Goal: Task Accomplishment & Management: Use online tool/utility

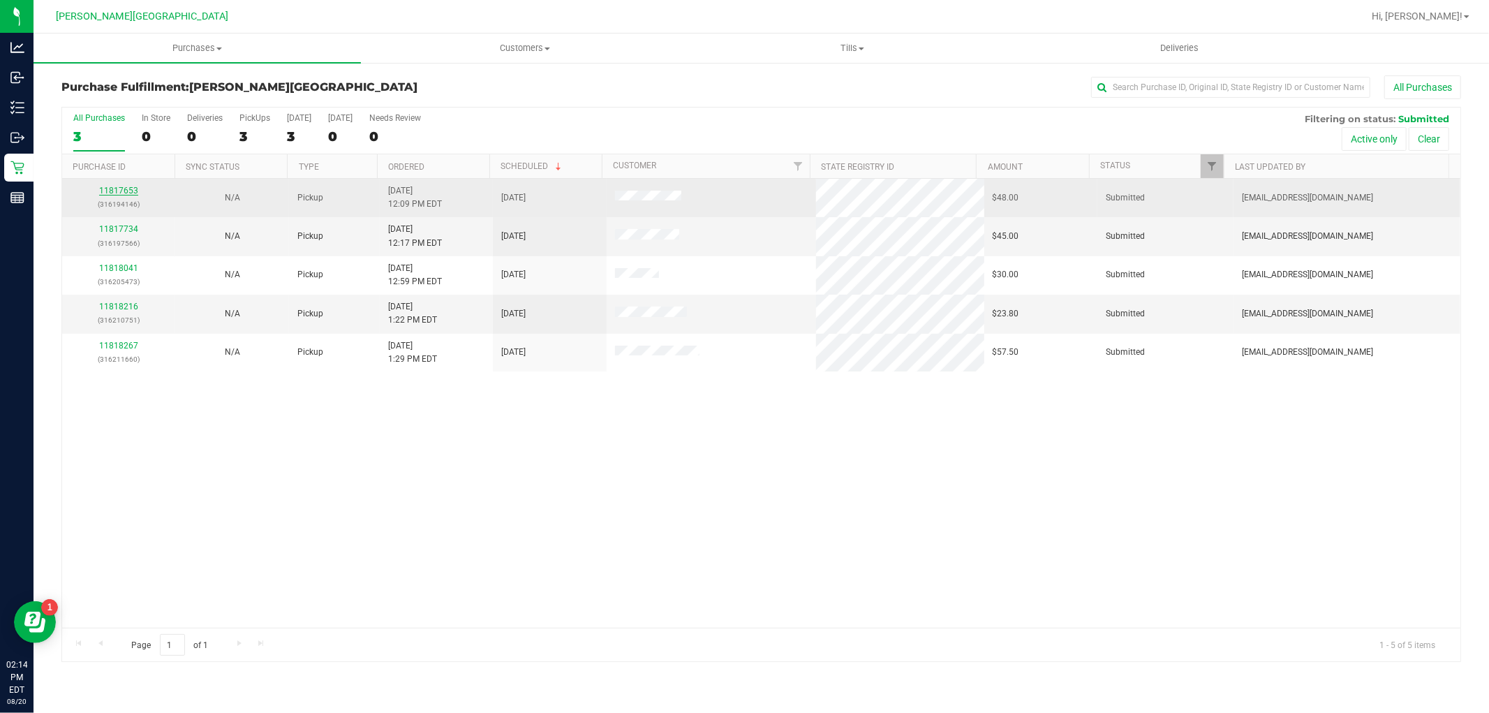
click at [115, 193] on link "11817653" at bounding box center [118, 191] width 39 height 10
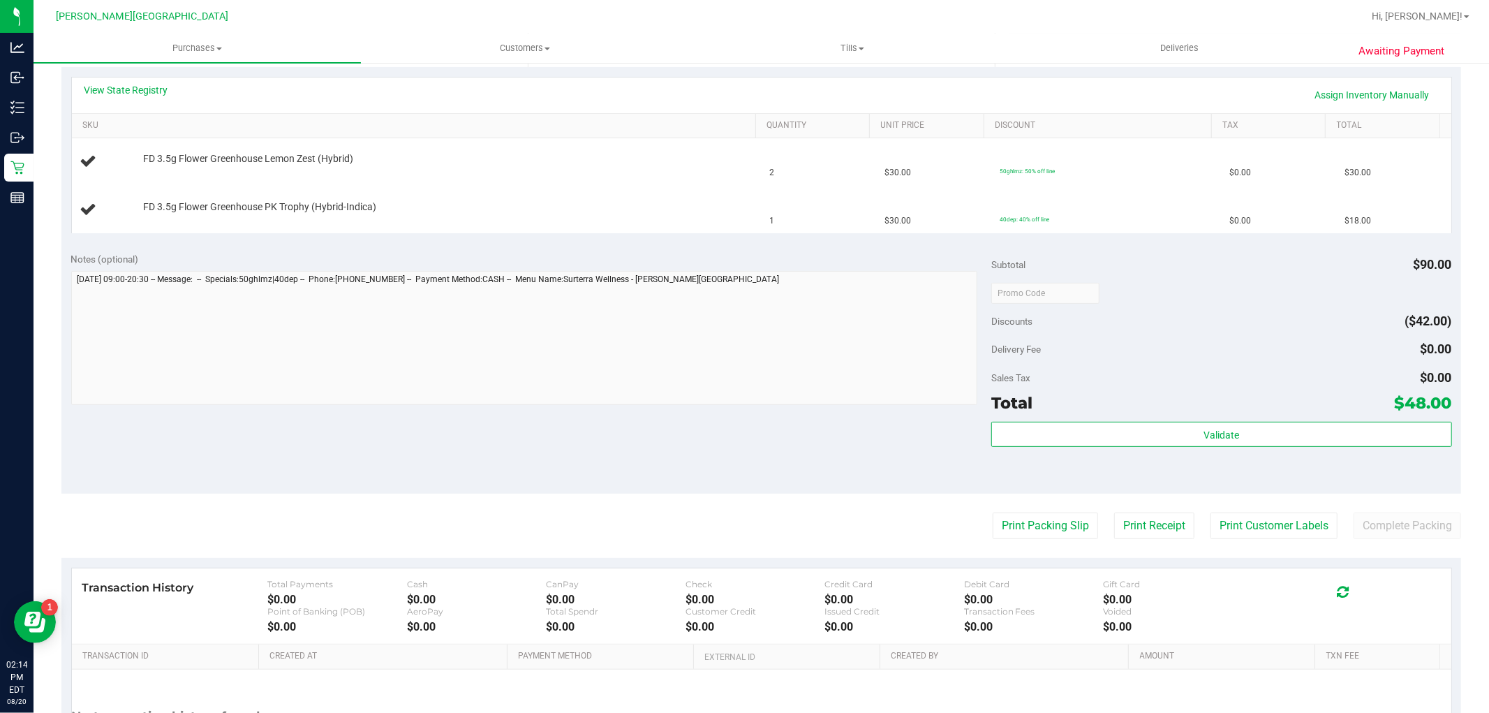
scroll to position [310, 0]
click at [997, 533] on button "Print Packing Slip" at bounding box center [1045, 525] width 105 height 27
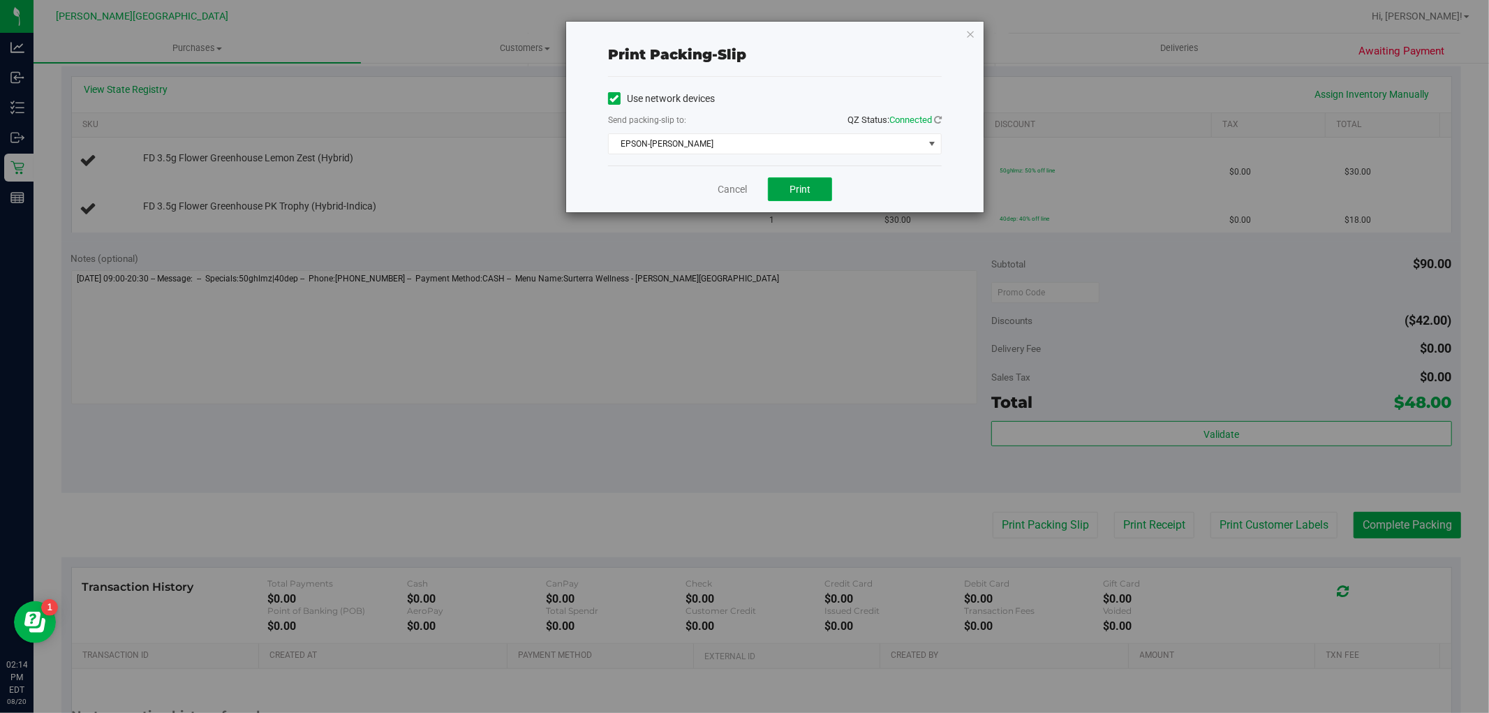
click at [790, 196] on button "Print" at bounding box center [800, 189] width 64 height 24
click at [730, 190] on link "Cancel" at bounding box center [732, 189] width 29 height 15
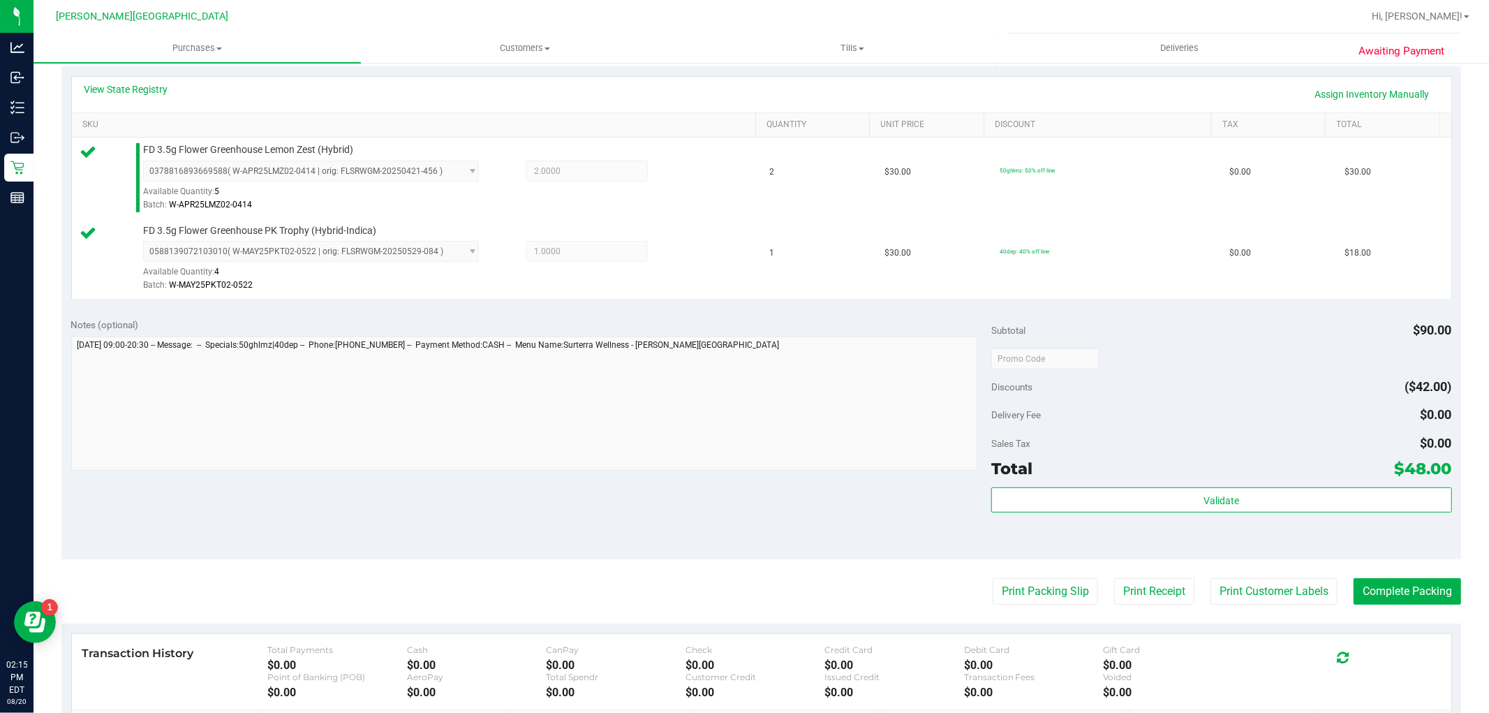
scroll to position [511, 0]
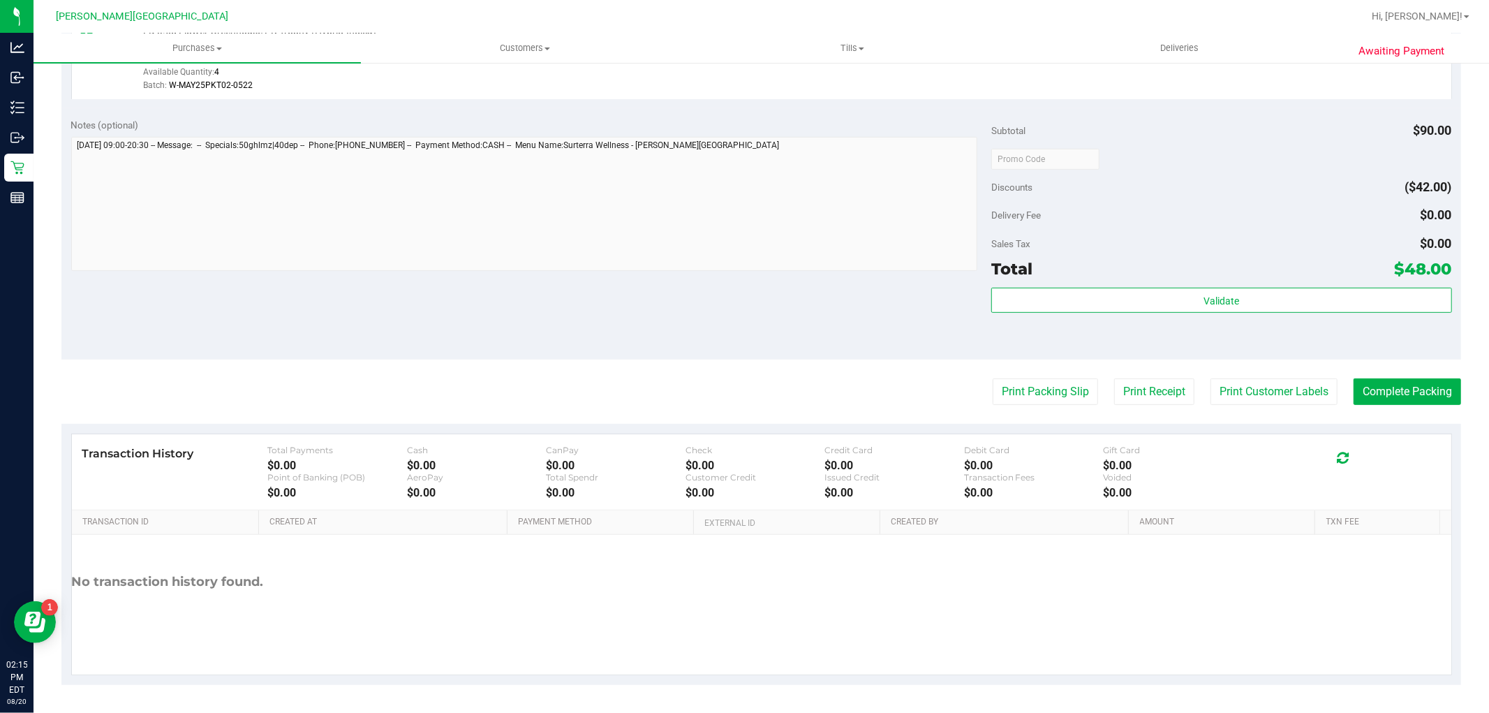
click at [1186, 312] on div "Validate" at bounding box center [1221, 301] width 460 height 27
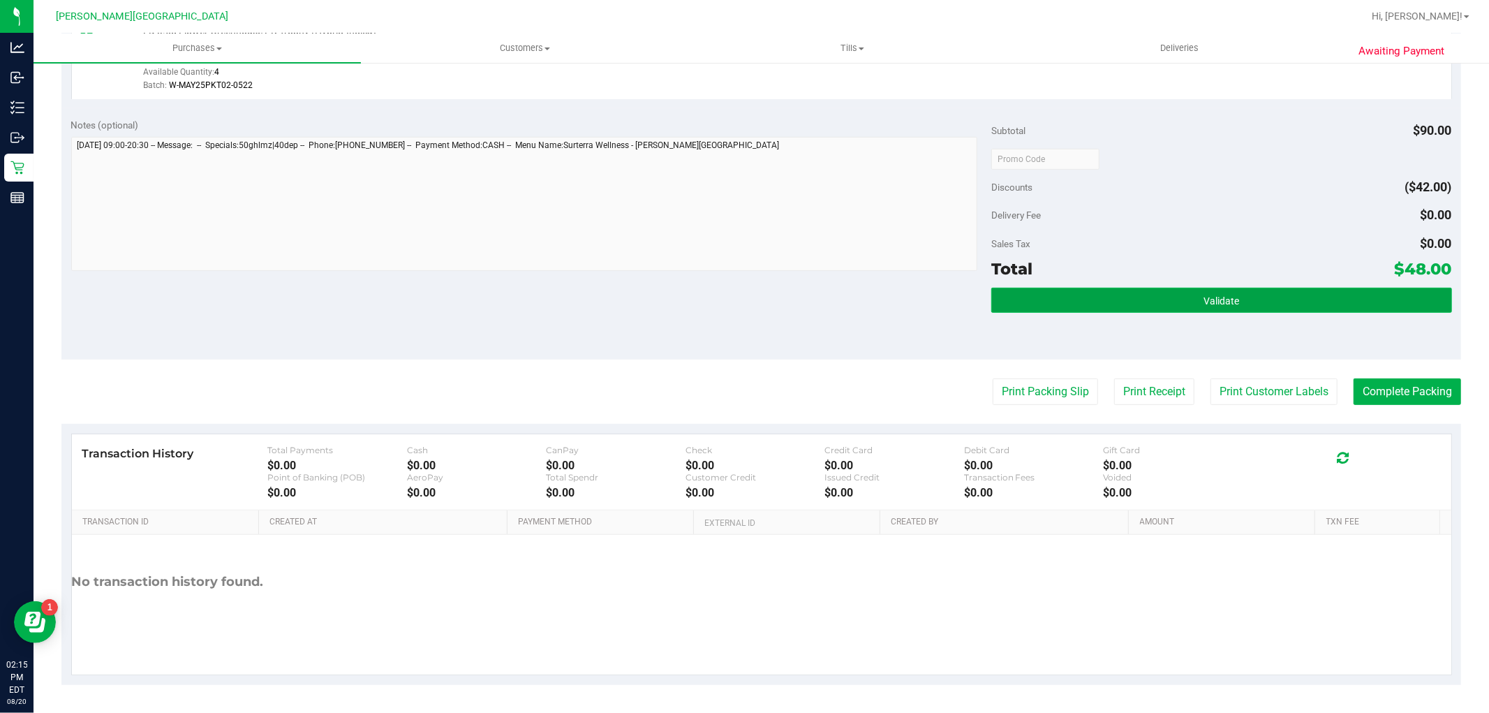
click at [1188, 301] on button "Validate" at bounding box center [1221, 300] width 460 height 25
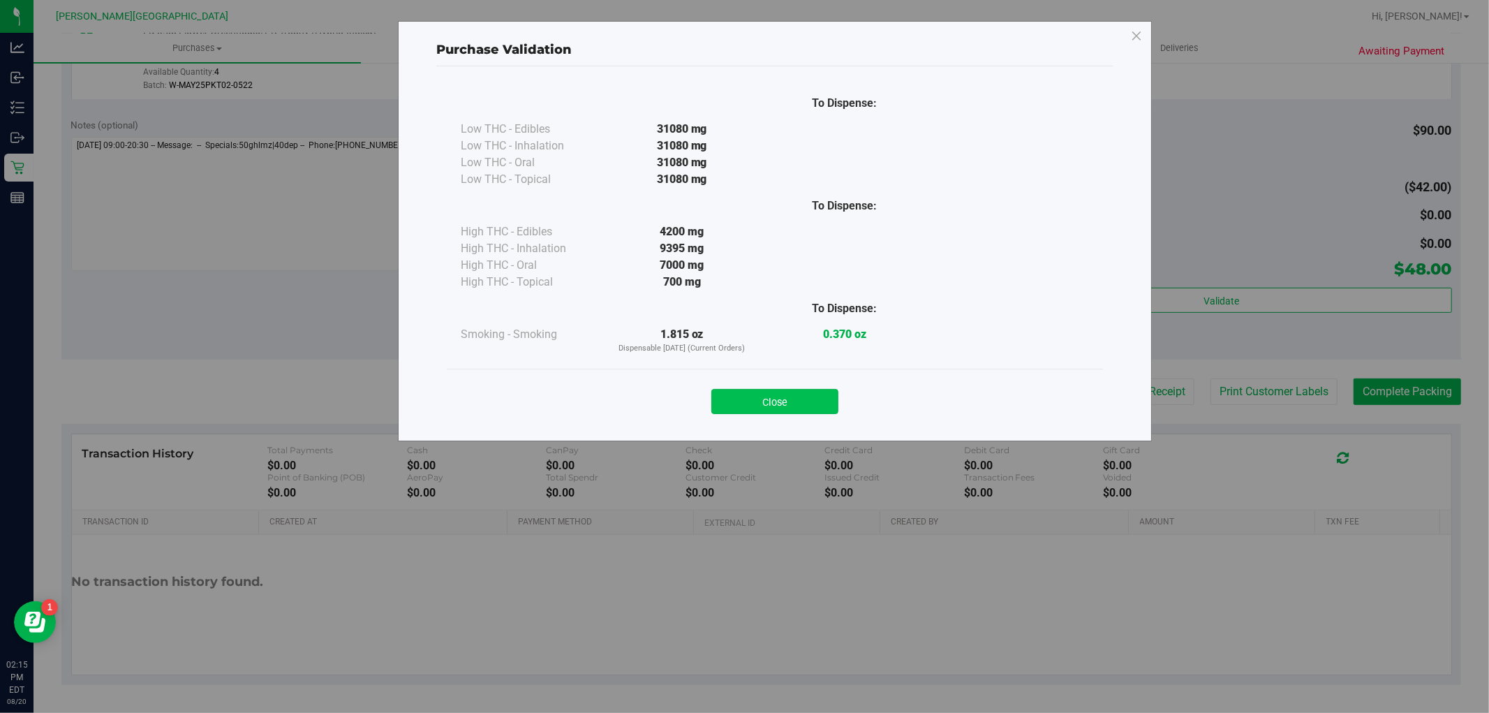
drag, startPoint x: 813, startPoint y: 398, endPoint x: 1316, endPoint y: 319, distance: 509.5
click at [813, 397] on button "Close" at bounding box center [774, 401] width 127 height 25
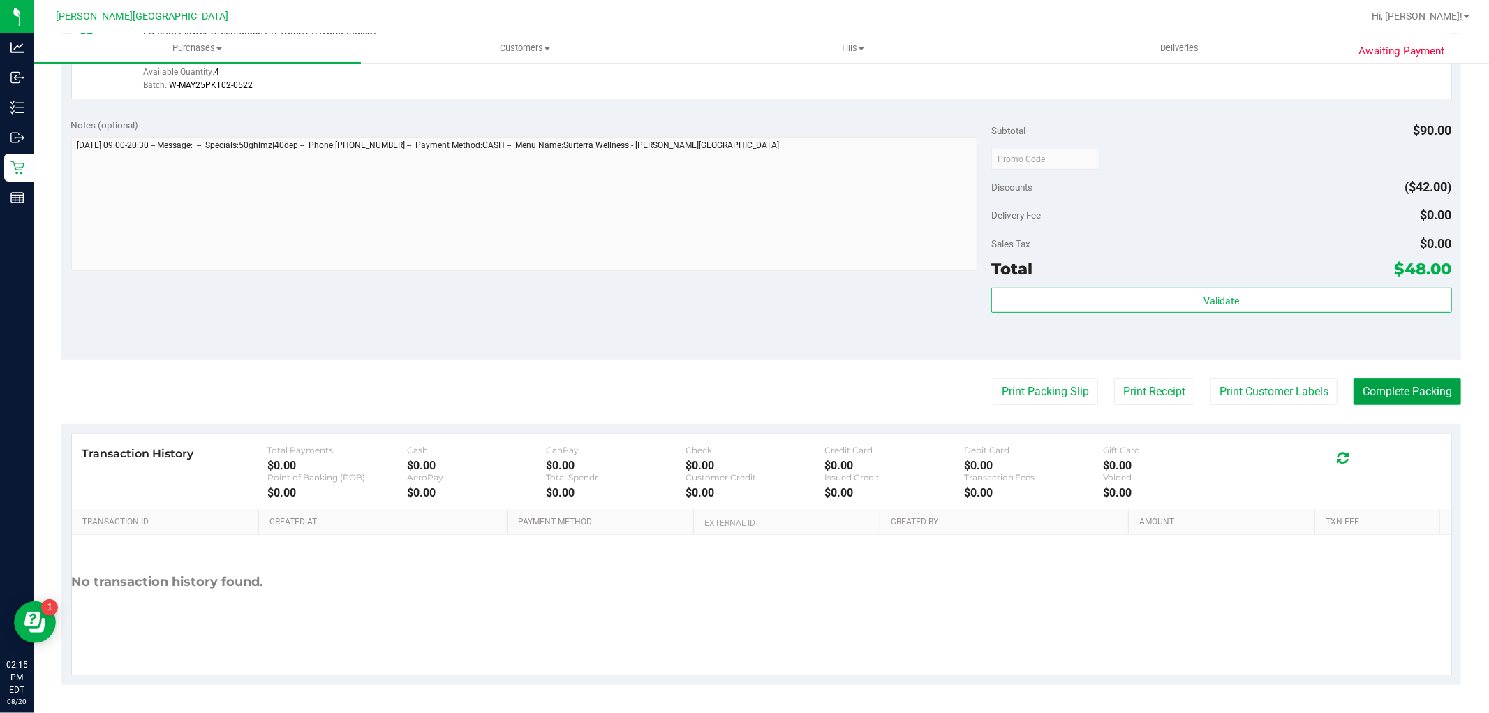
click at [1376, 382] on button "Complete Packing" at bounding box center [1408, 391] width 108 height 27
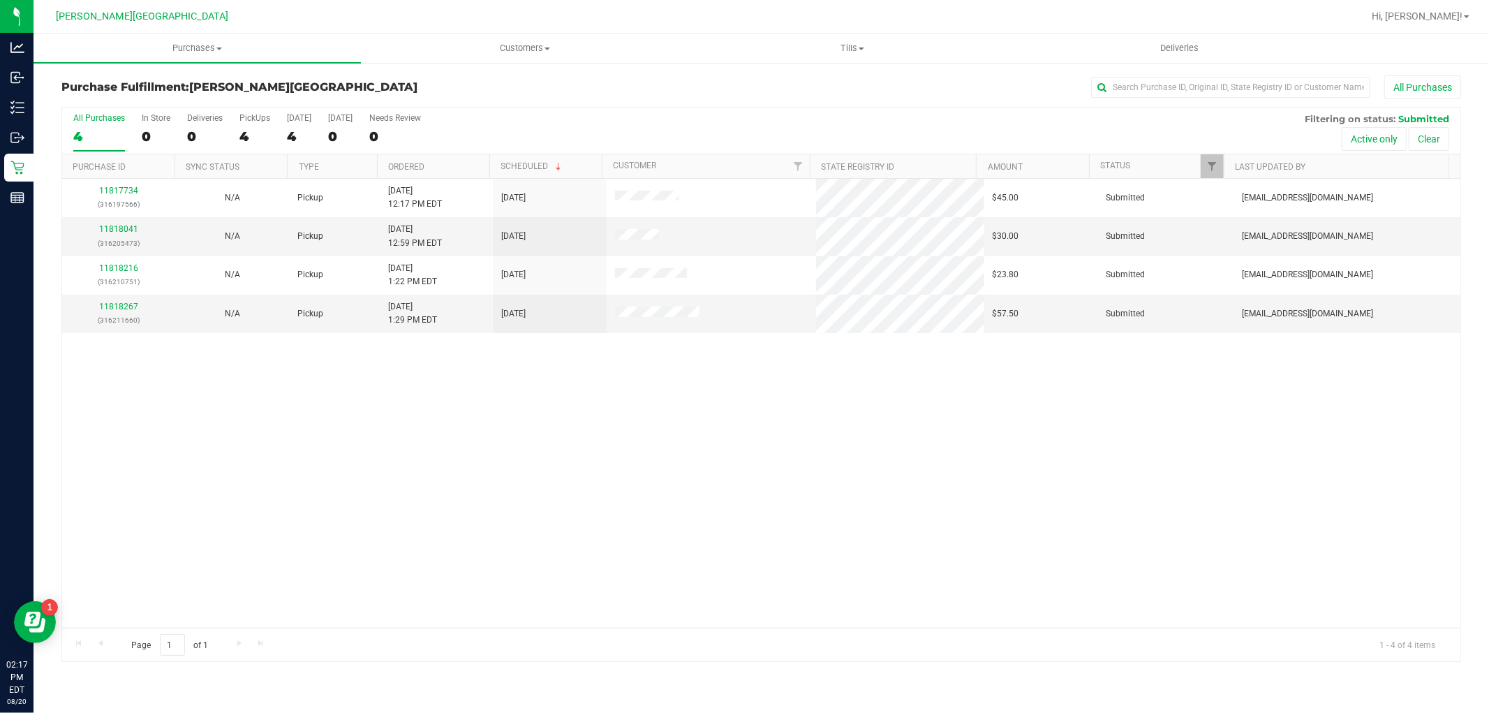
click at [662, 482] on div "11817734 (316197566) N/A Pickup 8/20/2025 12:17 PM EDT 8/20/2025 $45.00 Submitt…" at bounding box center [761, 403] width 1398 height 449
click at [119, 237] on p "(316205473)" at bounding box center [119, 243] width 96 height 13
click at [112, 231] on link "11818041" at bounding box center [118, 229] width 39 height 10
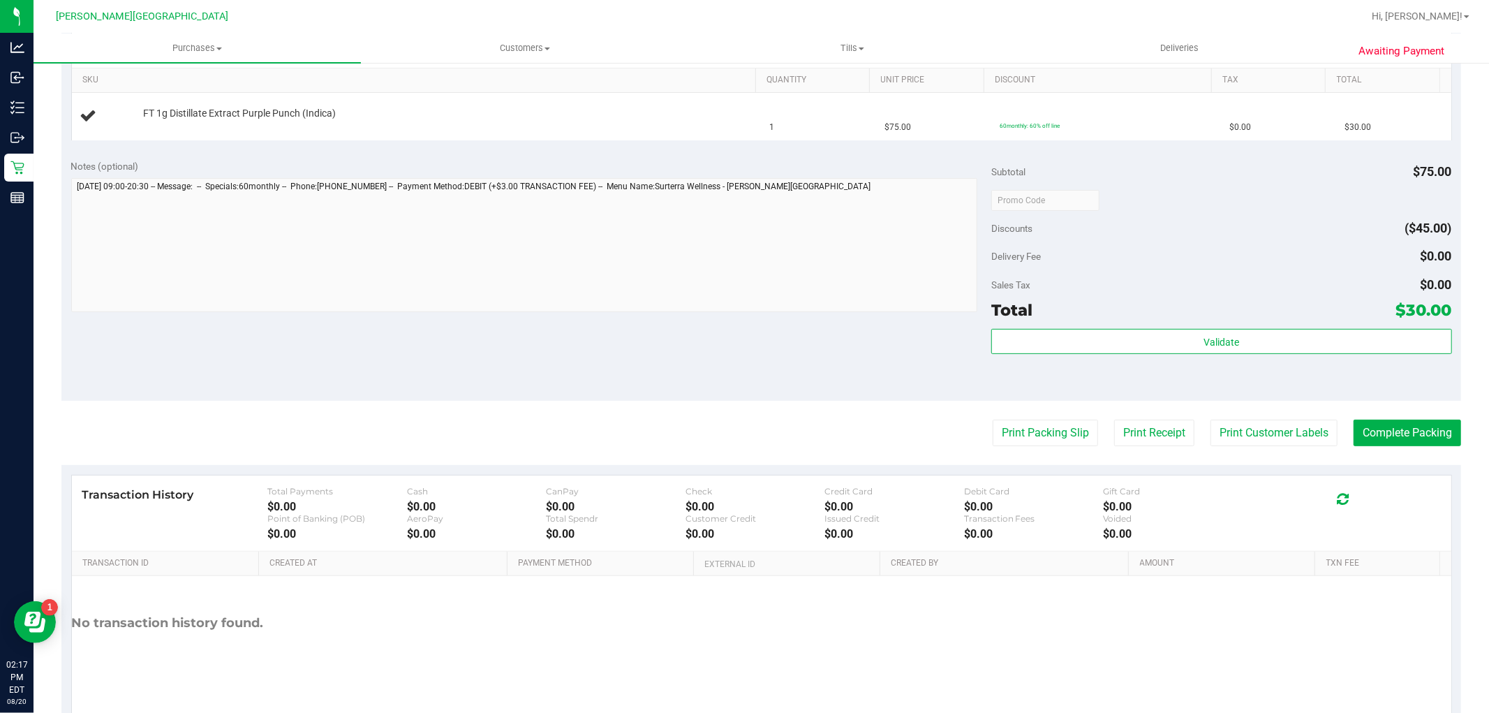
scroll to position [397, 0]
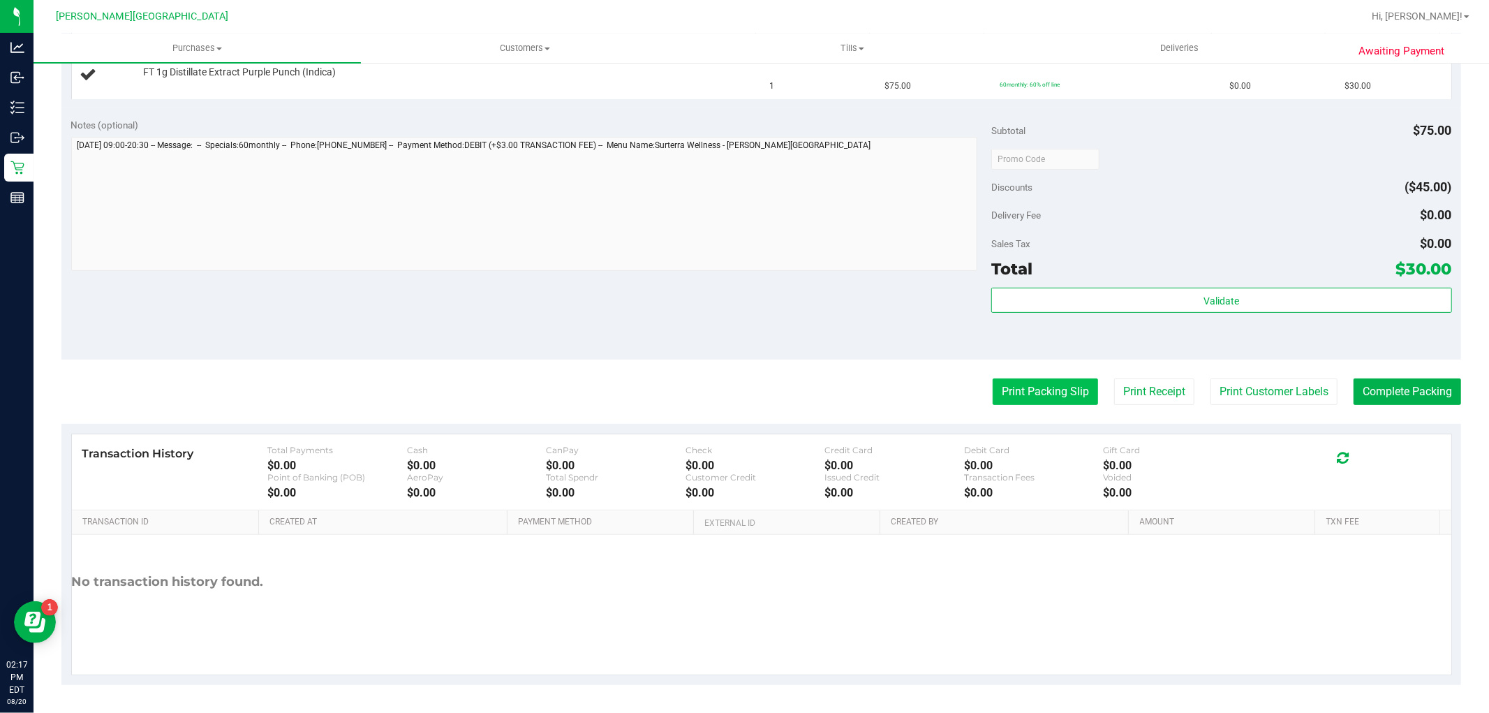
click at [1005, 400] on button "Print Packing Slip" at bounding box center [1045, 391] width 105 height 27
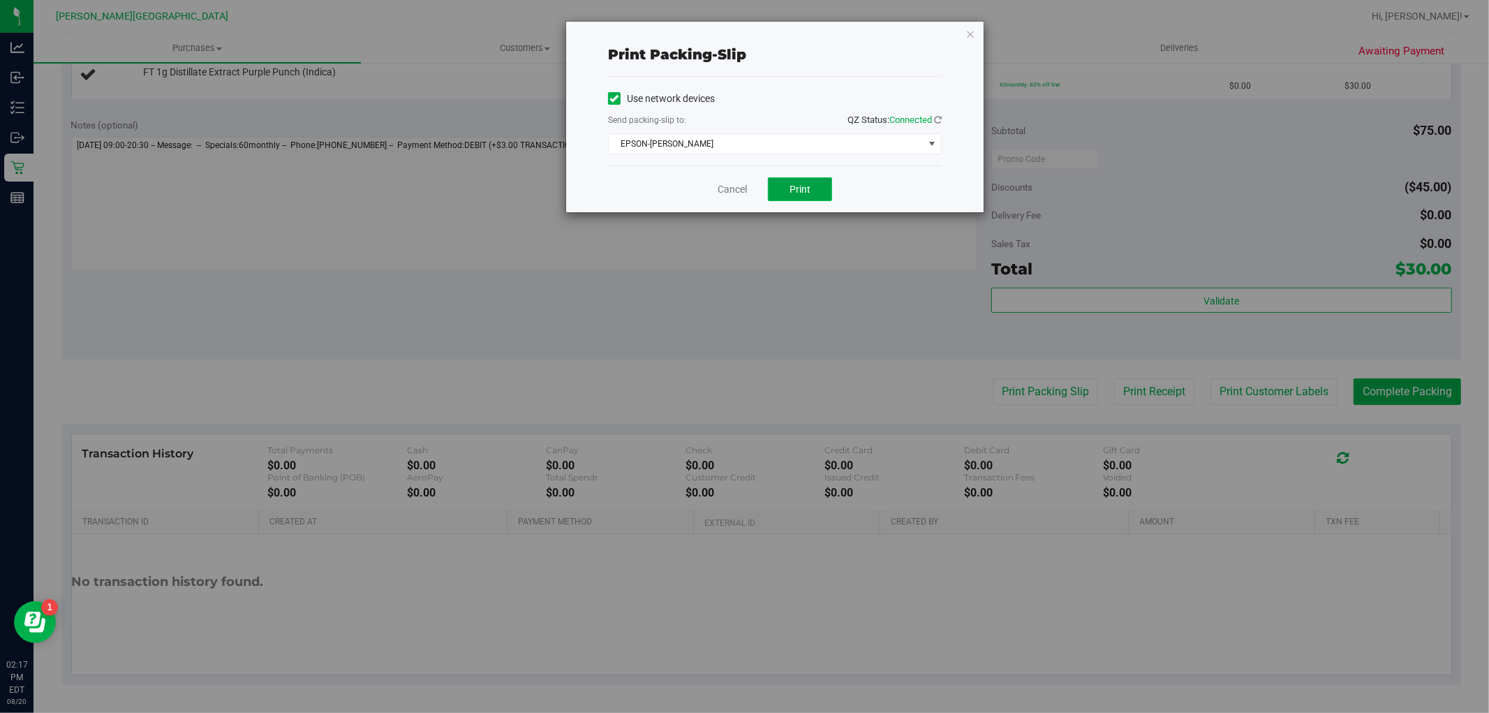
click at [813, 190] on button "Print" at bounding box center [800, 189] width 64 height 24
click at [724, 189] on link "Cancel" at bounding box center [732, 189] width 29 height 15
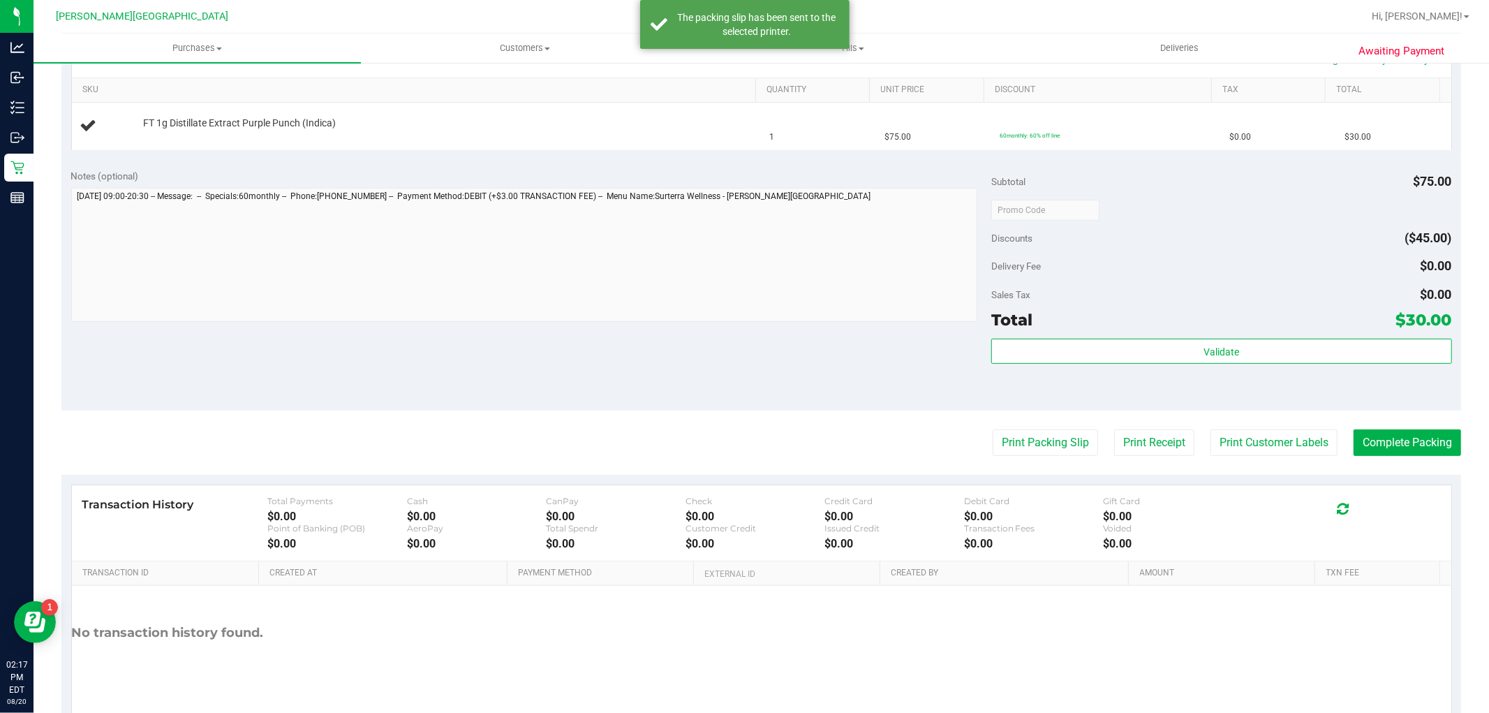
scroll to position [319, 0]
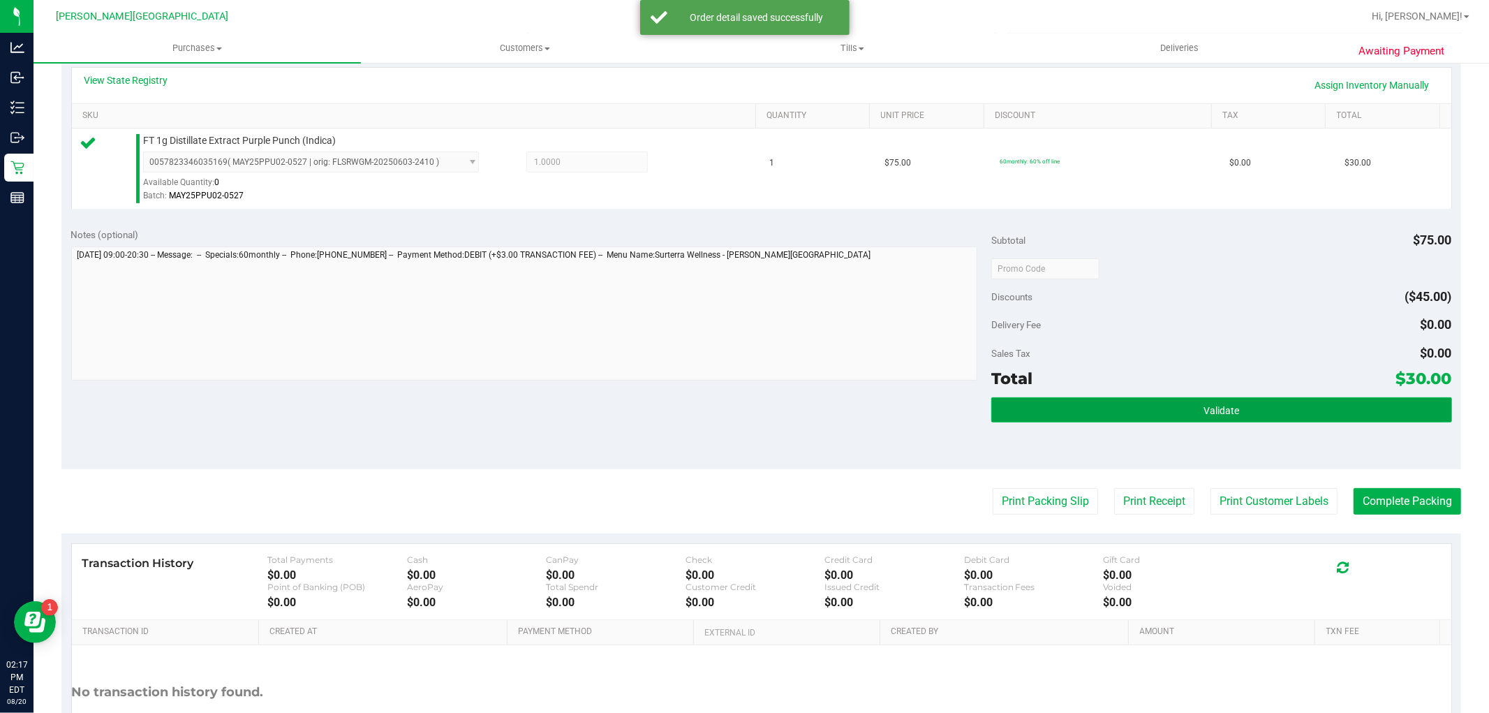
click at [1213, 419] on button "Validate" at bounding box center [1221, 409] width 460 height 25
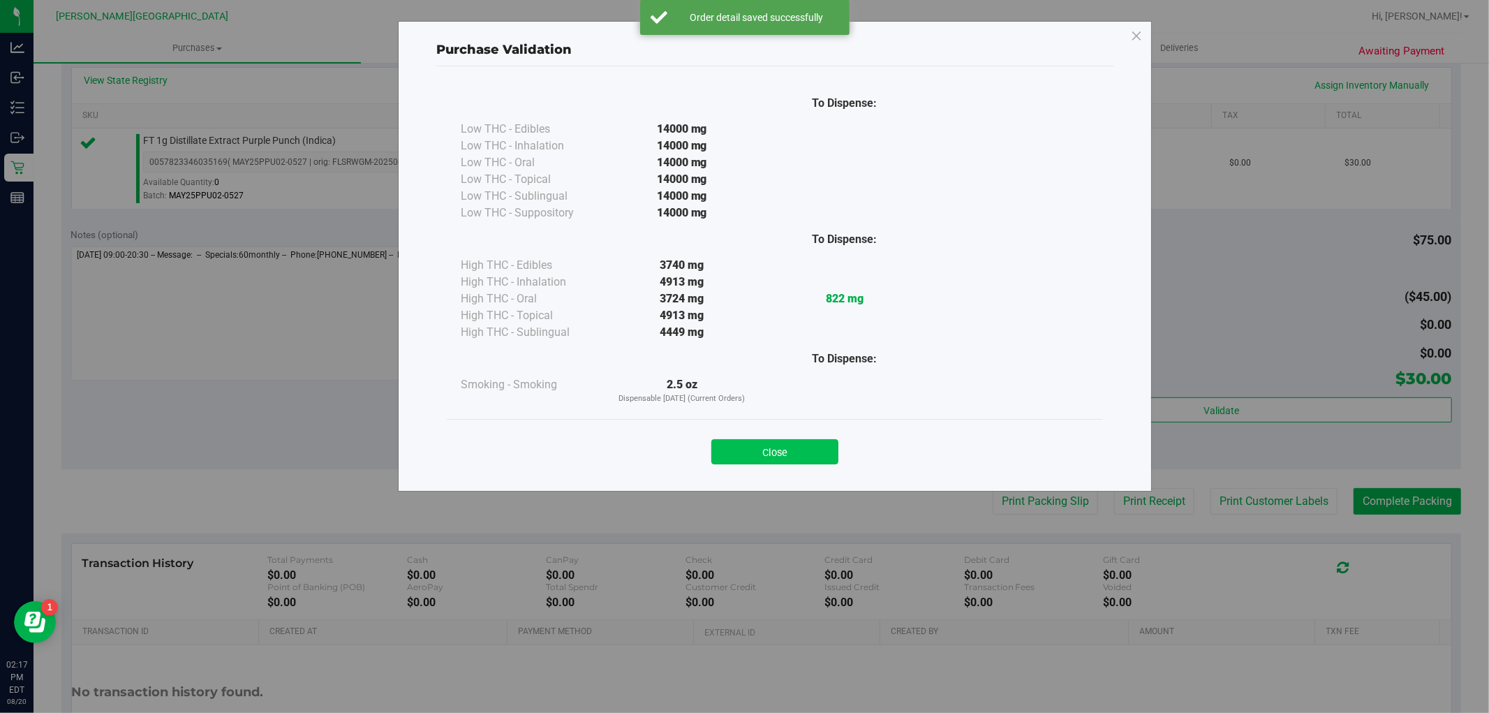
click at [770, 443] on button "Close" at bounding box center [774, 451] width 127 height 25
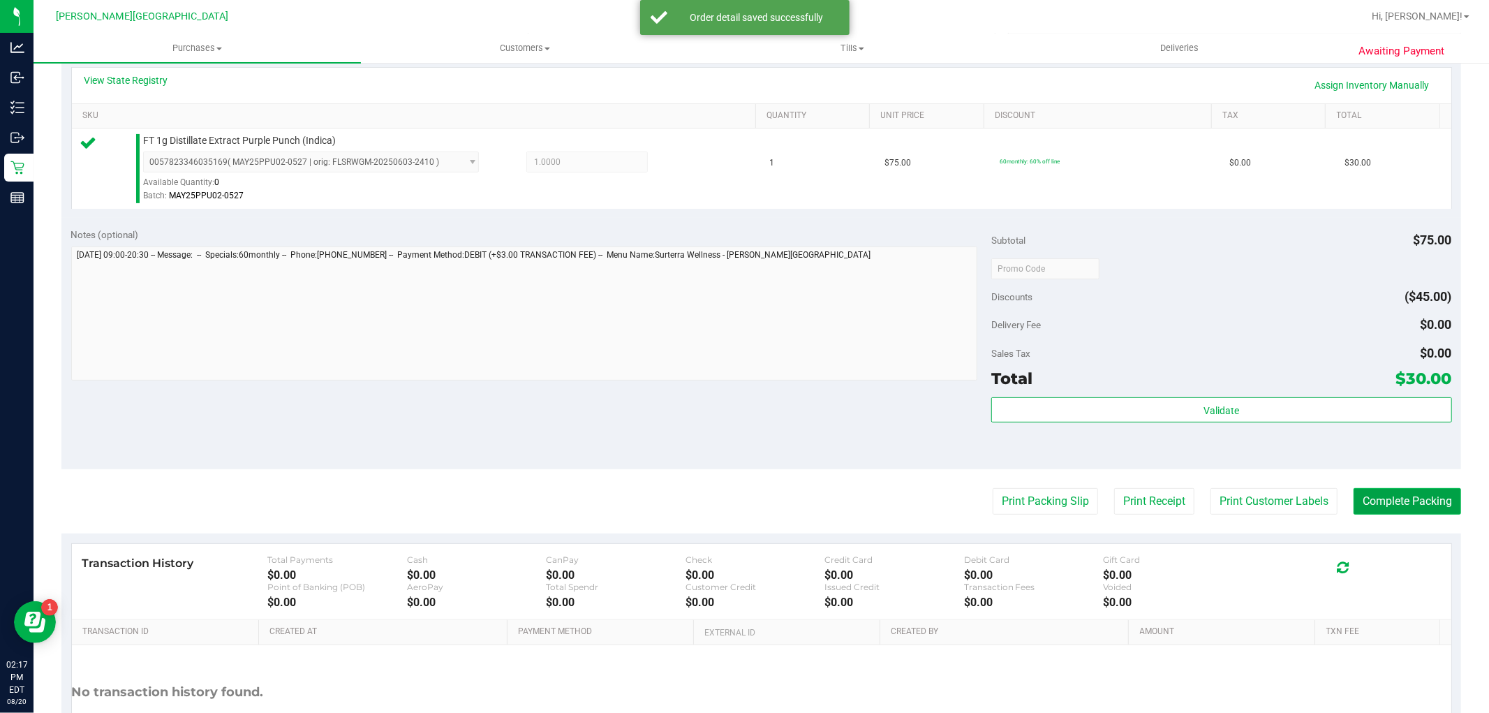
click at [1378, 501] on button "Complete Packing" at bounding box center [1408, 501] width 108 height 27
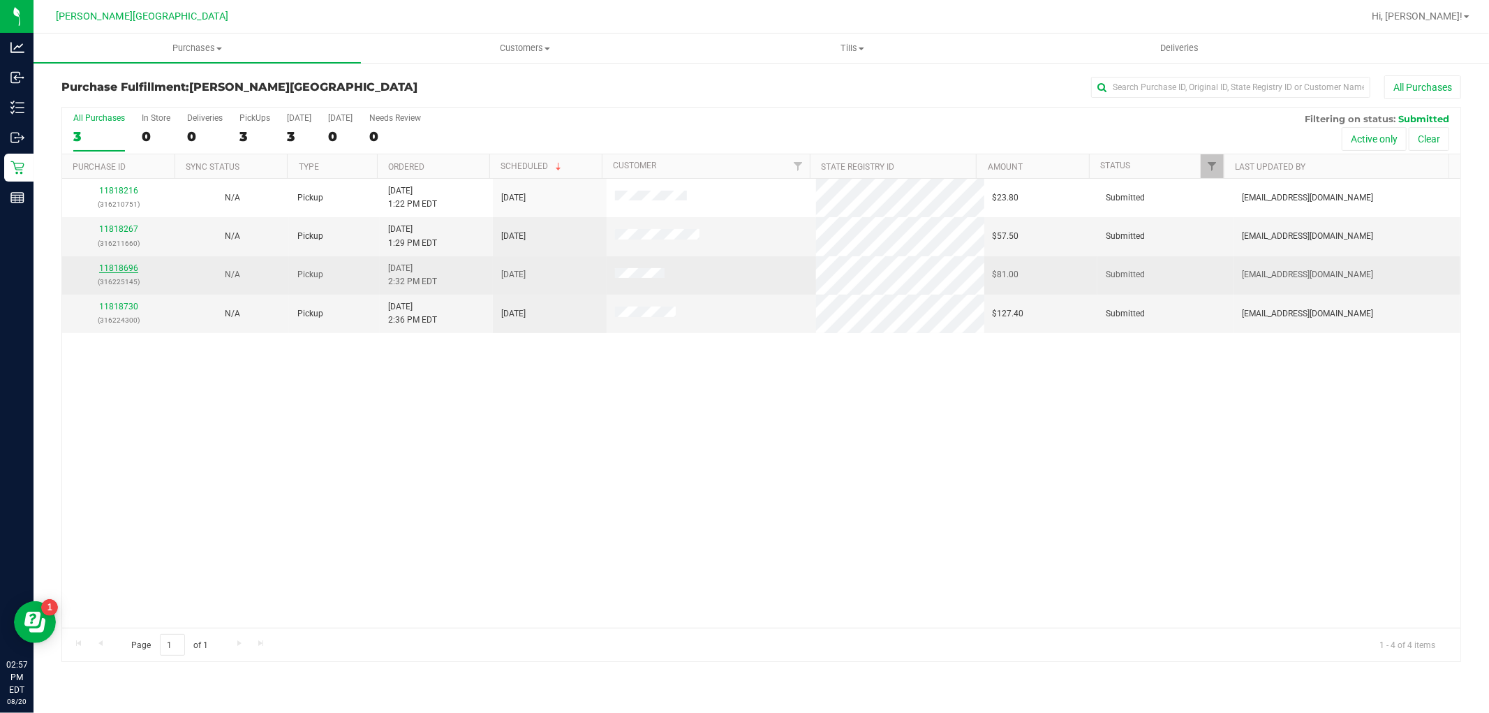
click at [121, 271] on link "11818696" at bounding box center [118, 268] width 39 height 10
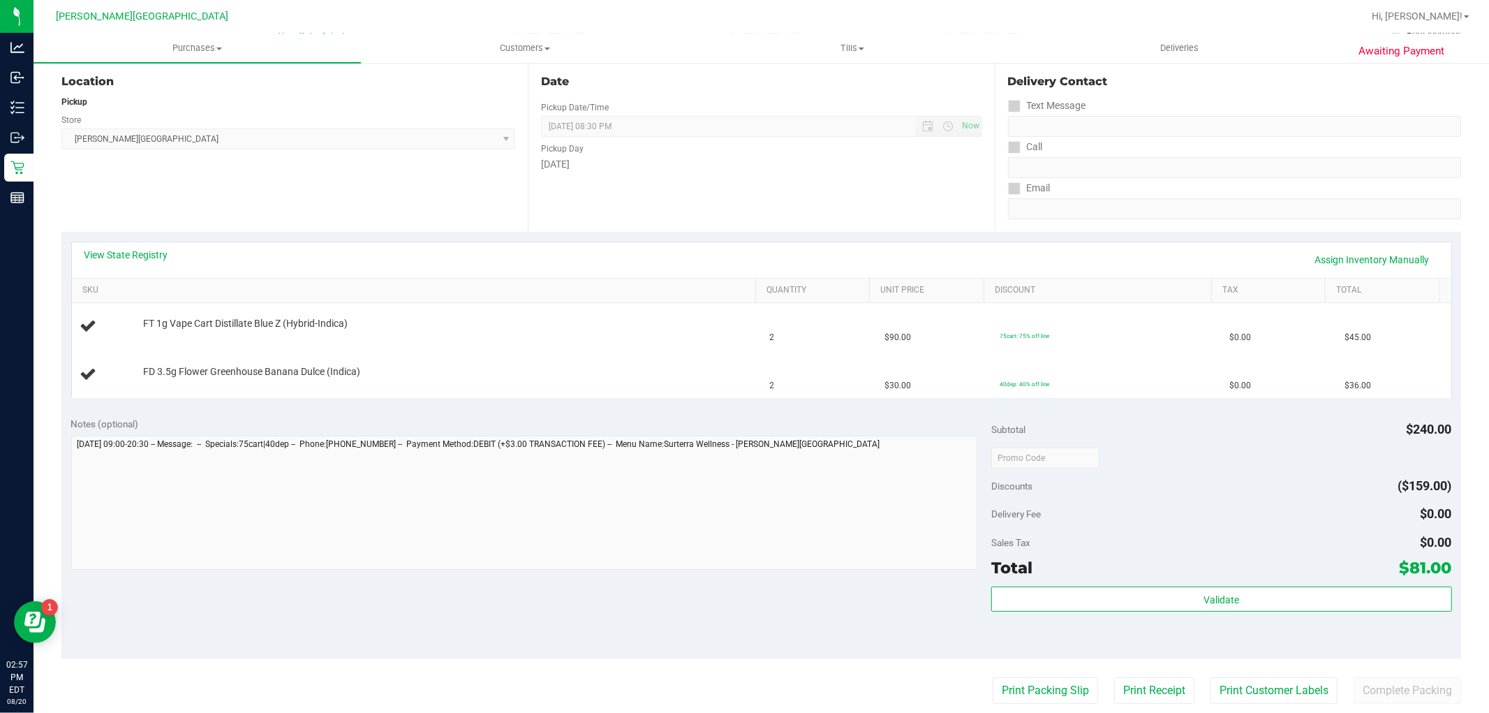
scroll to position [232, 0]
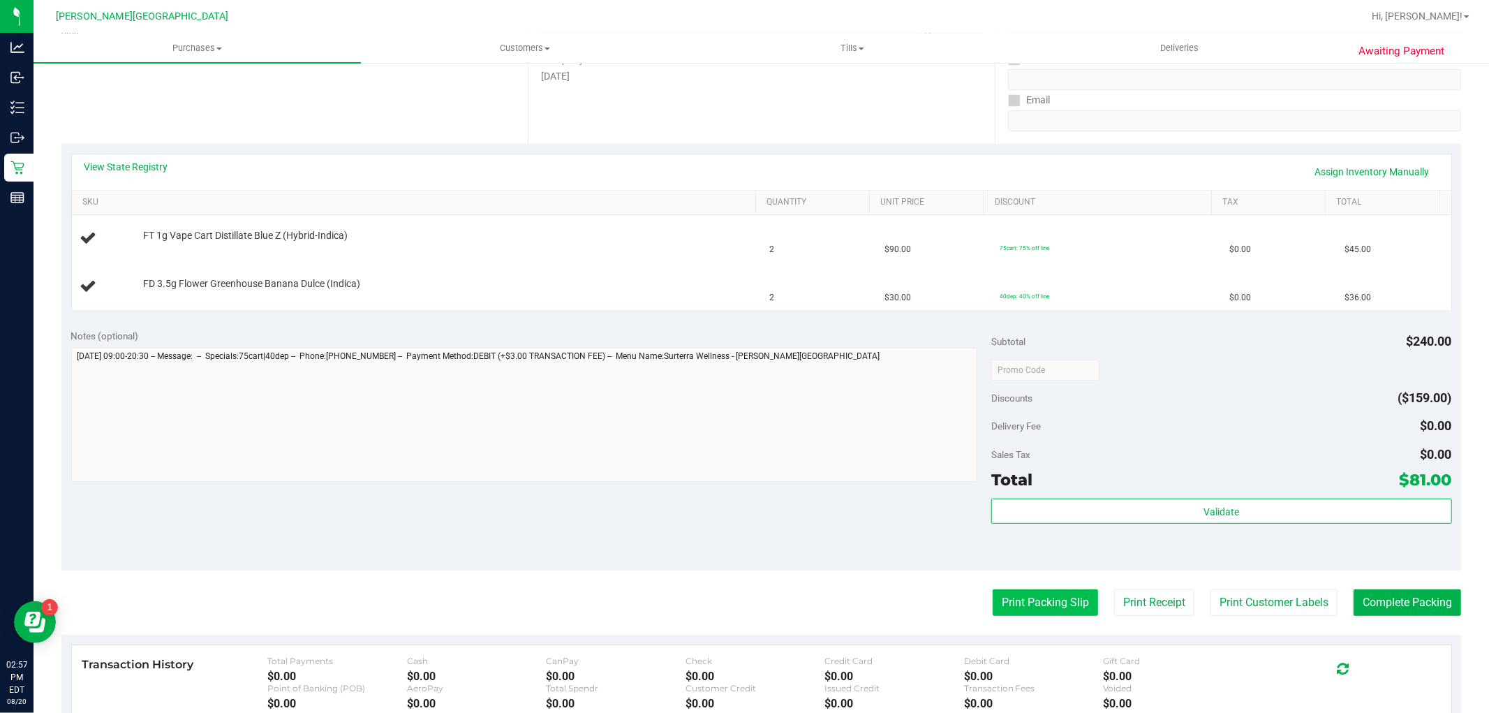
click at [1023, 590] on button "Print Packing Slip" at bounding box center [1045, 602] width 105 height 27
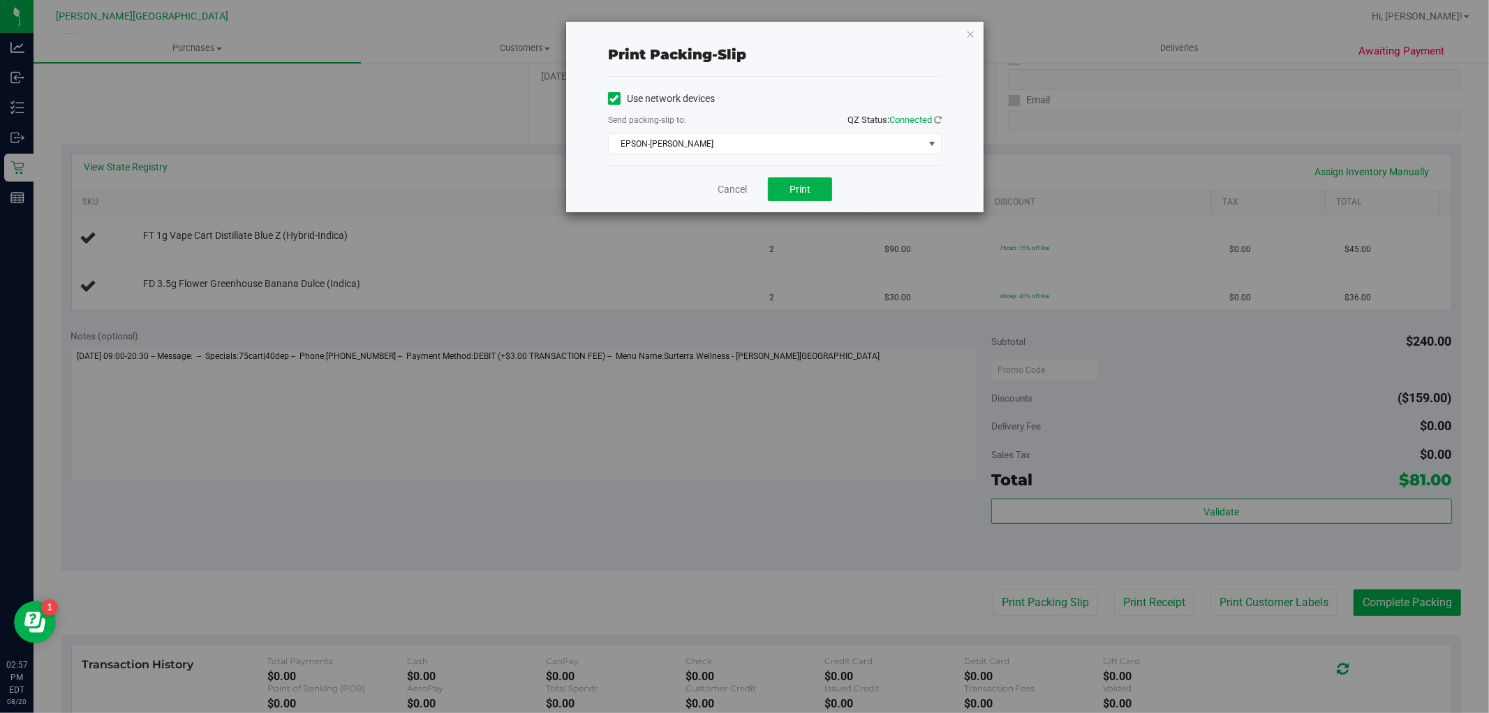
click at [818, 177] on div "Cancel Print" at bounding box center [775, 188] width 334 height 47
click at [804, 184] on span "Print" at bounding box center [800, 189] width 21 height 11
click at [728, 191] on link "Cancel" at bounding box center [732, 189] width 29 height 15
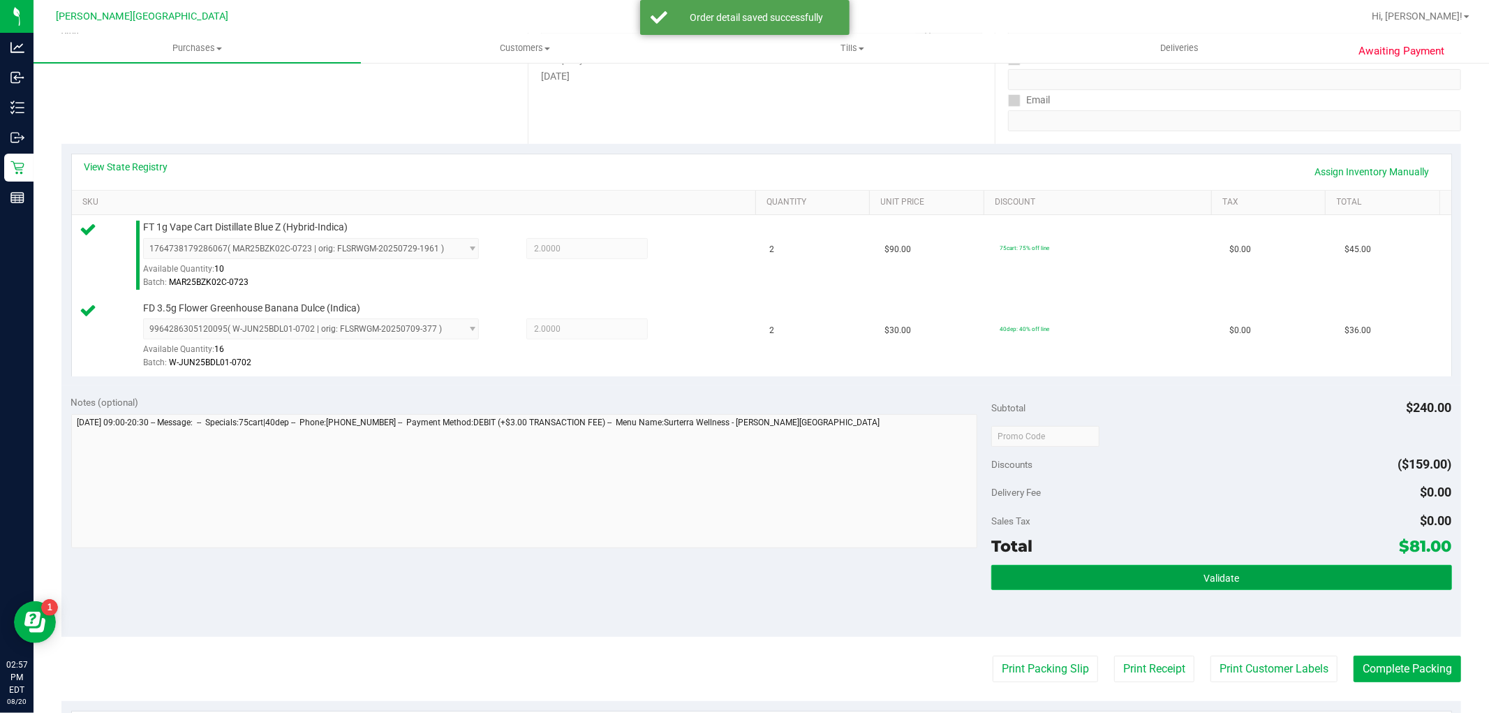
click at [1169, 568] on button "Validate" at bounding box center [1221, 577] width 460 height 25
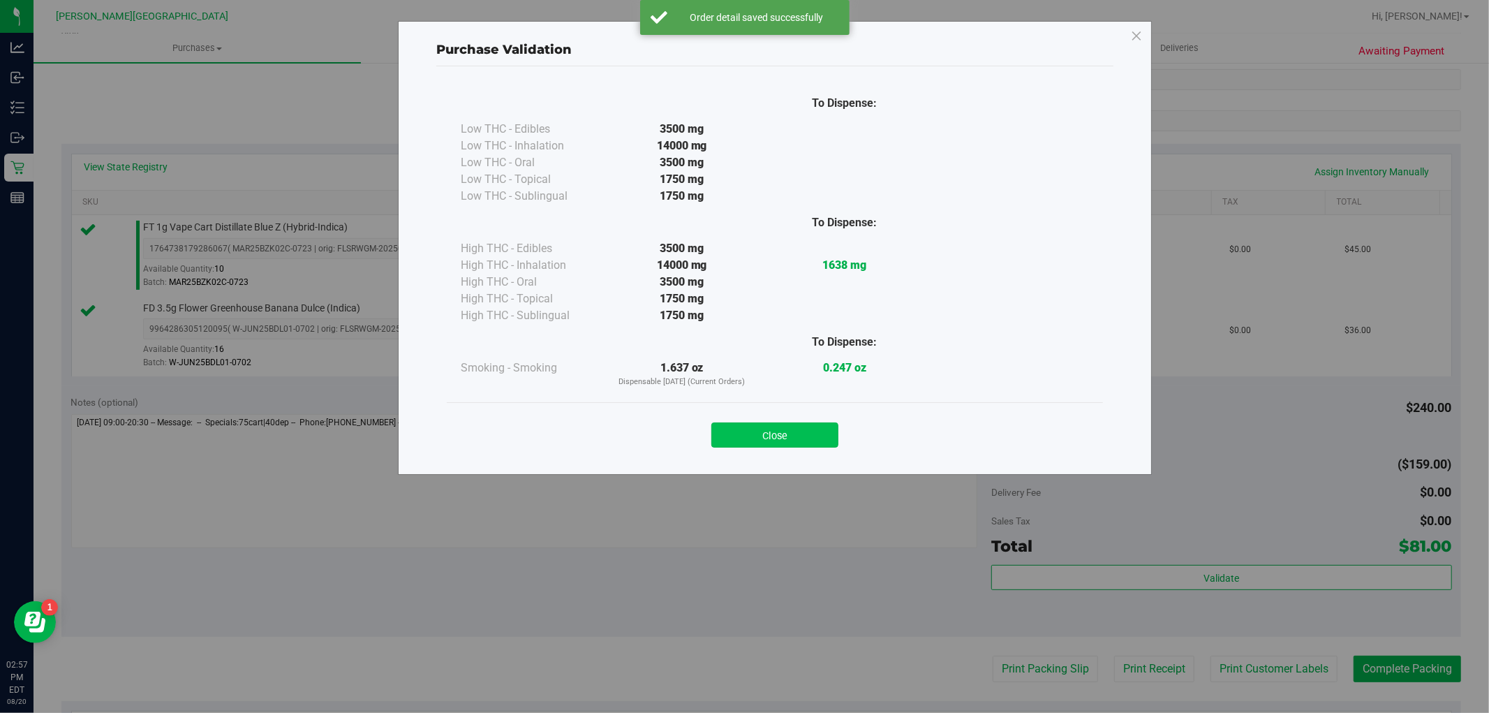
click at [728, 422] on button "Close" at bounding box center [774, 434] width 127 height 25
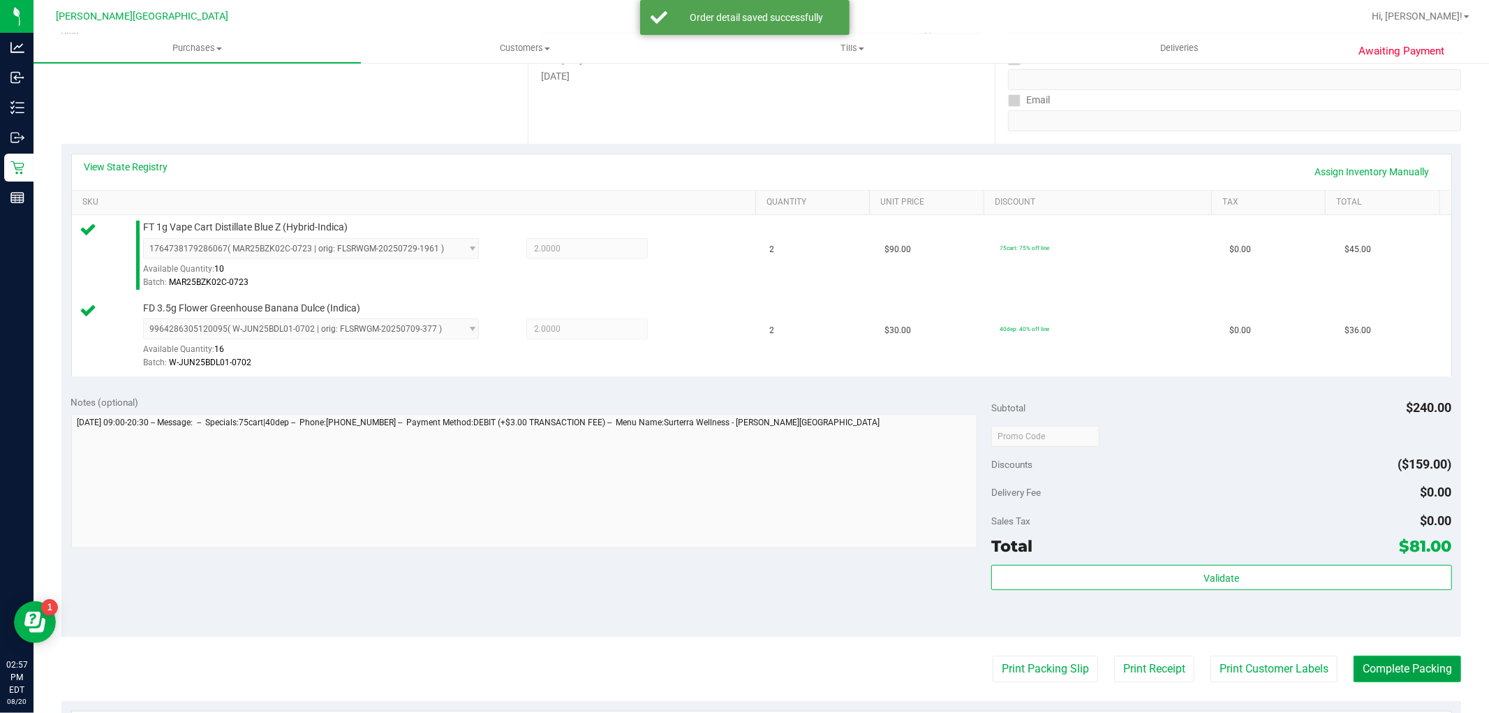
click at [1399, 674] on button "Complete Packing" at bounding box center [1408, 669] width 108 height 27
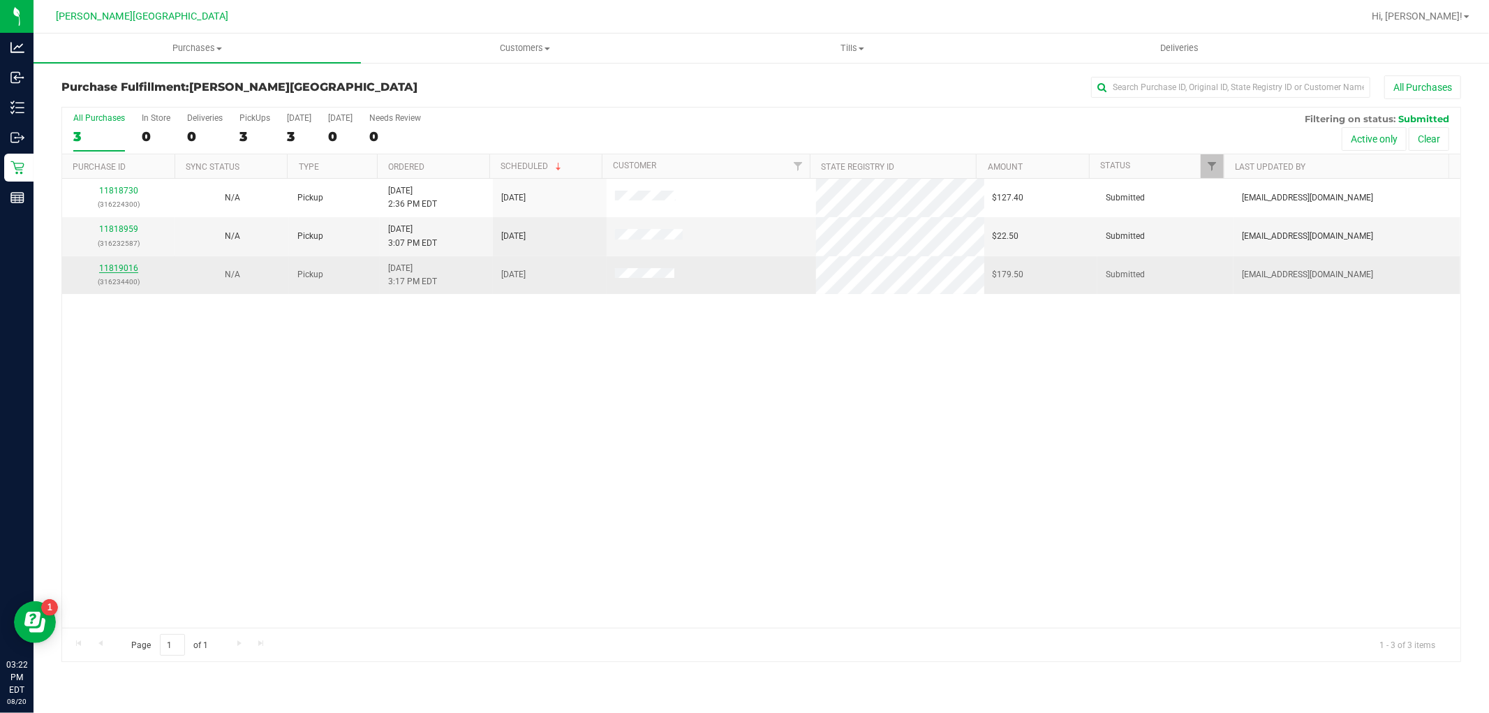
click at [128, 272] on link "11819016" at bounding box center [118, 268] width 39 height 10
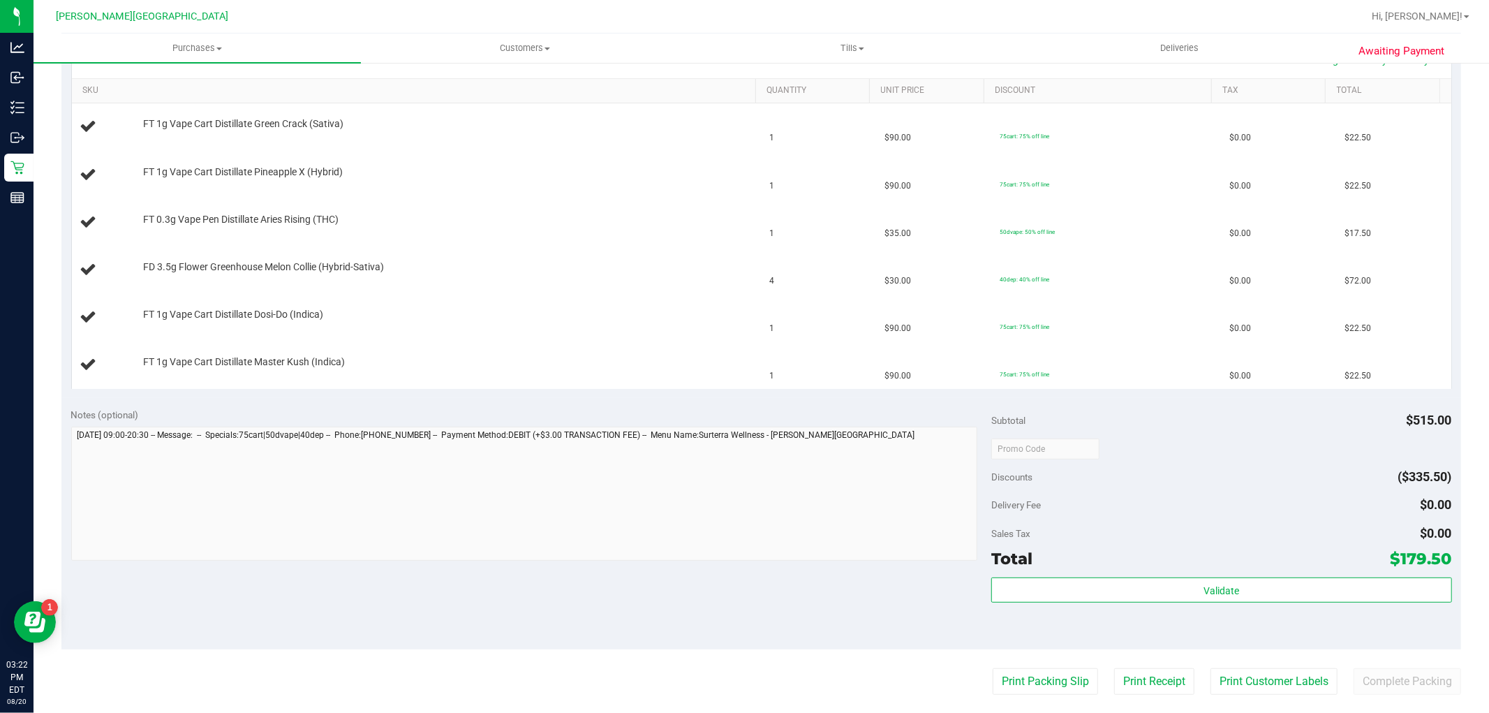
scroll to position [465, 0]
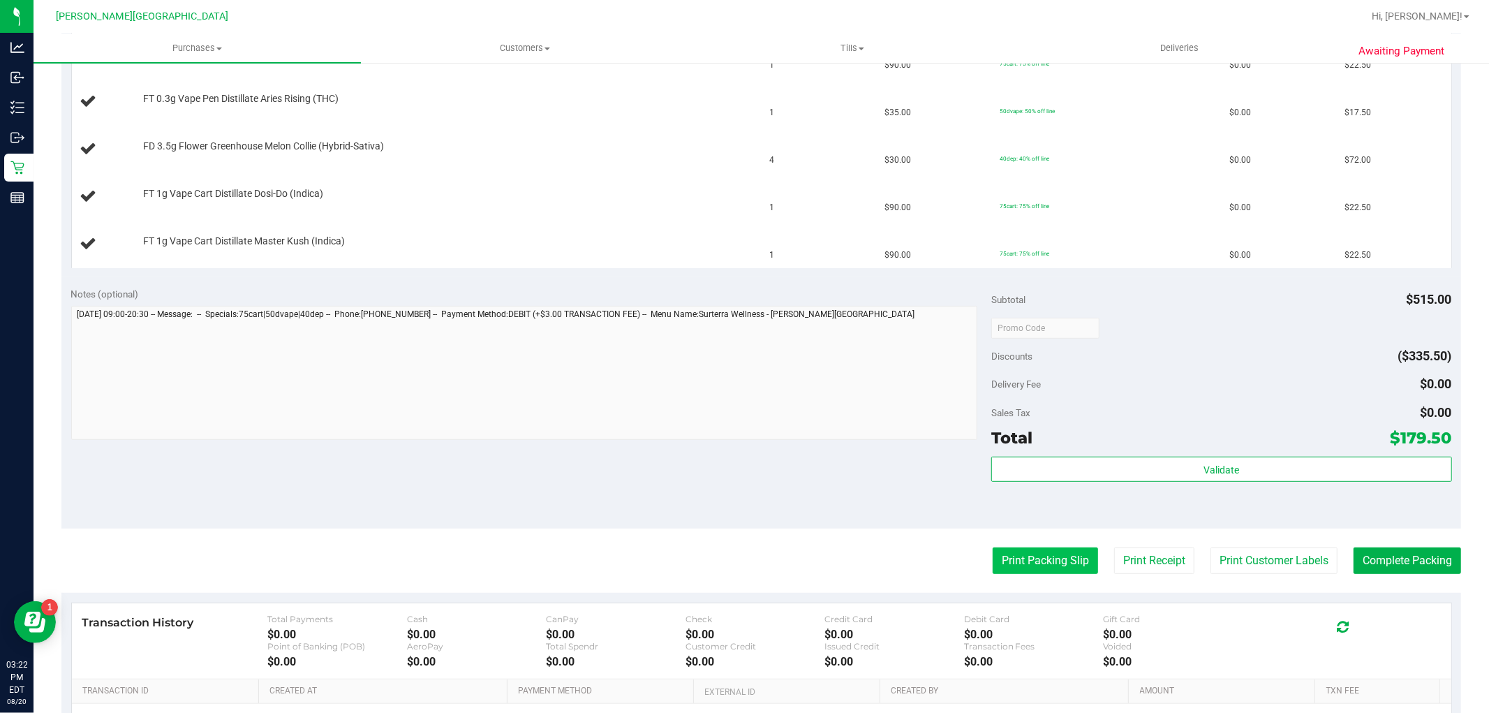
click at [1063, 547] on button "Print Packing Slip" at bounding box center [1045, 560] width 105 height 27
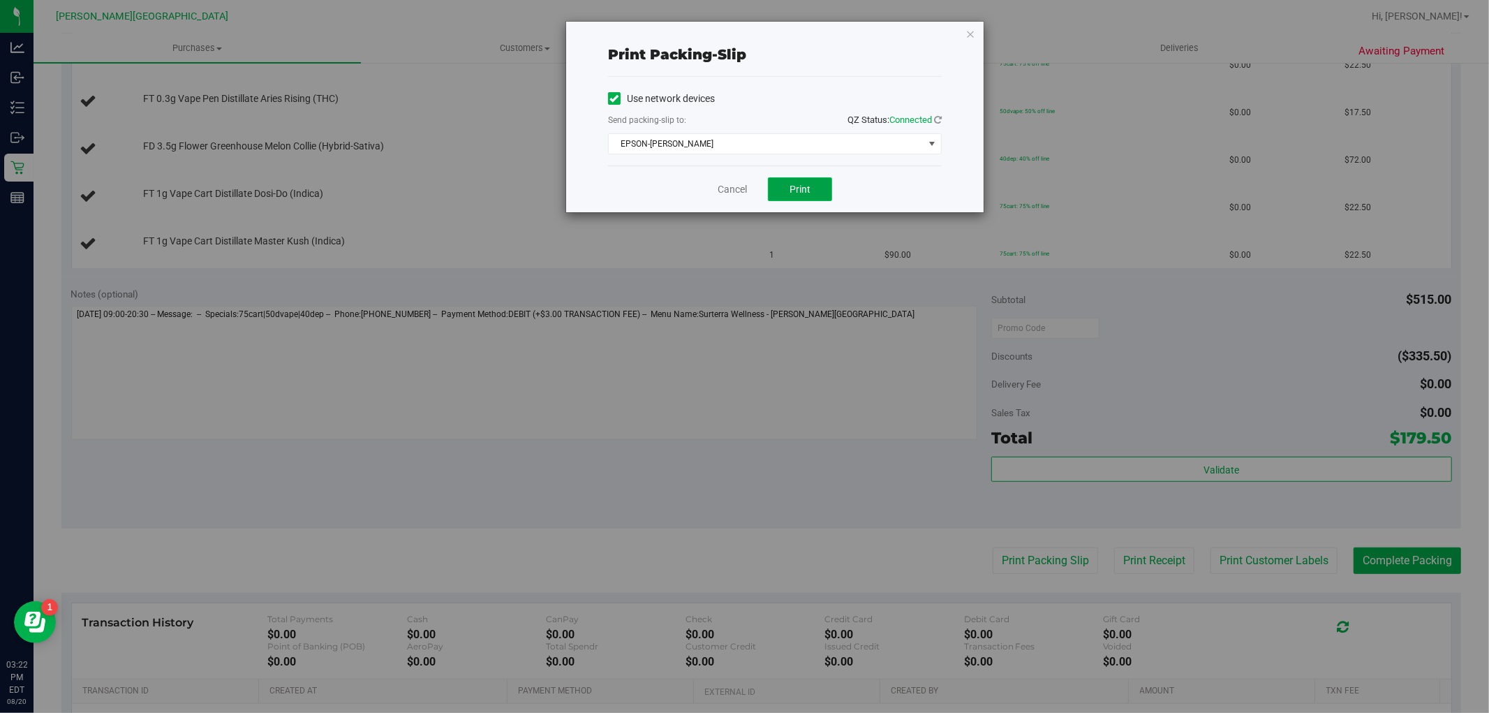
click at [817, 200] on button "Print" at bounding box center [800, 189] width 64 height 24
click at [746, 193] on link "Cancel" at bounding box center [732, 189] width 29 height 15
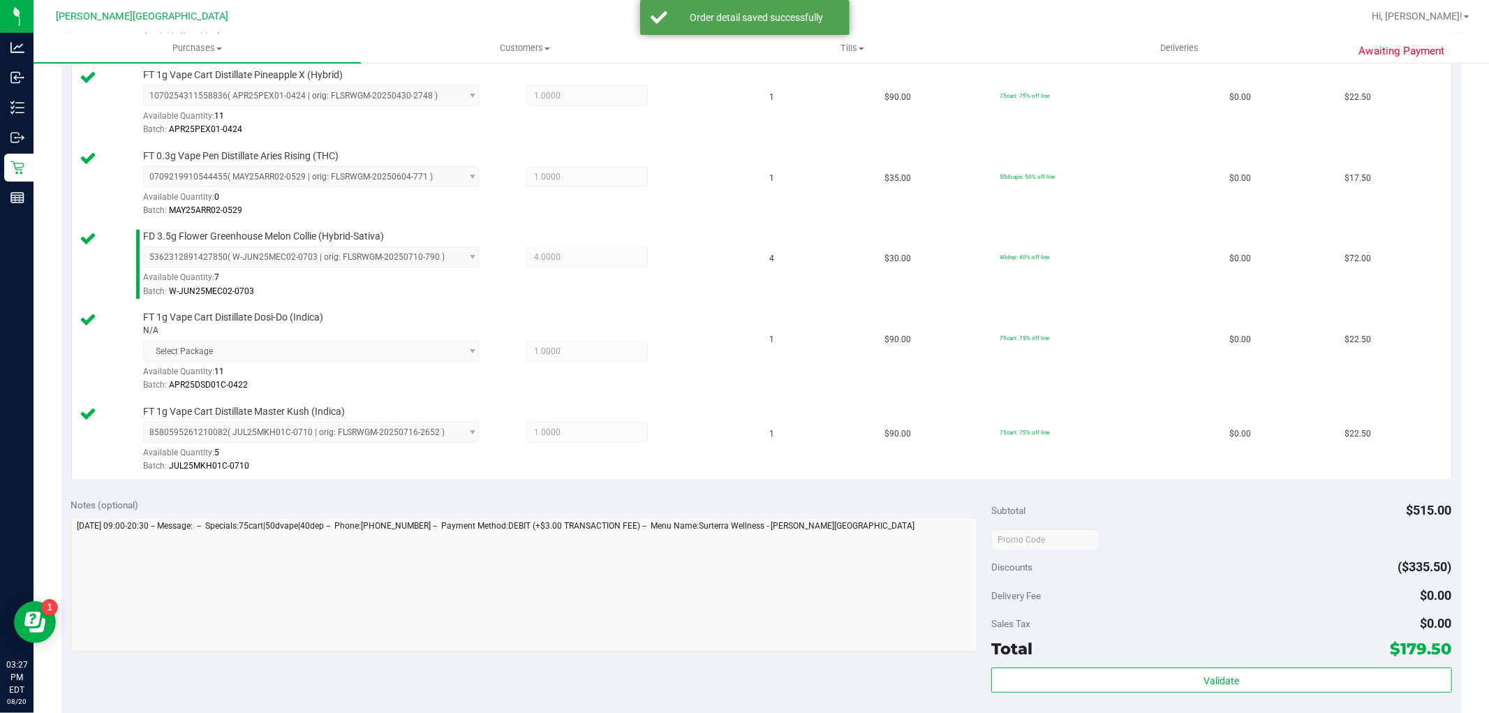
scroll to position [698, 0]
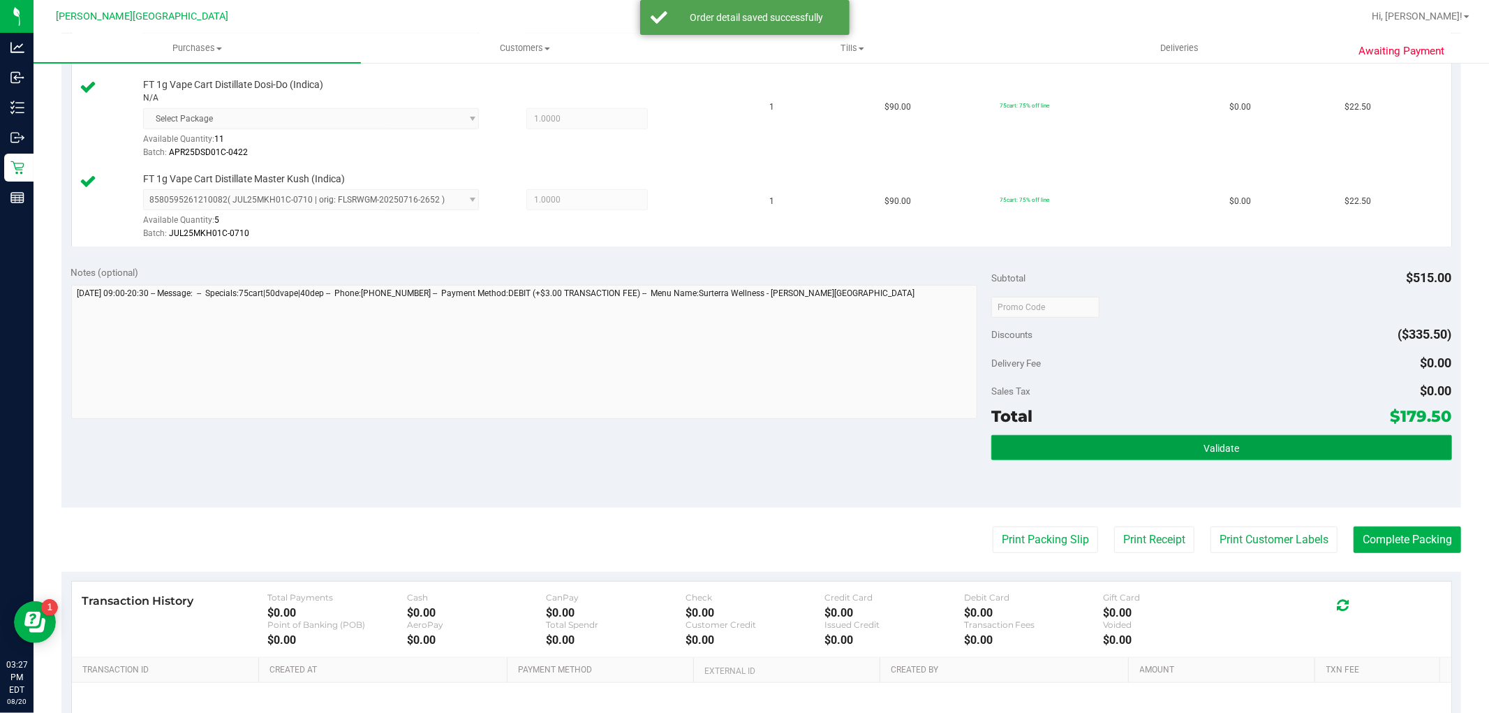
click at [1110, 452] on button "Validate" at bounding box center [1221, 447] width 460 height 25
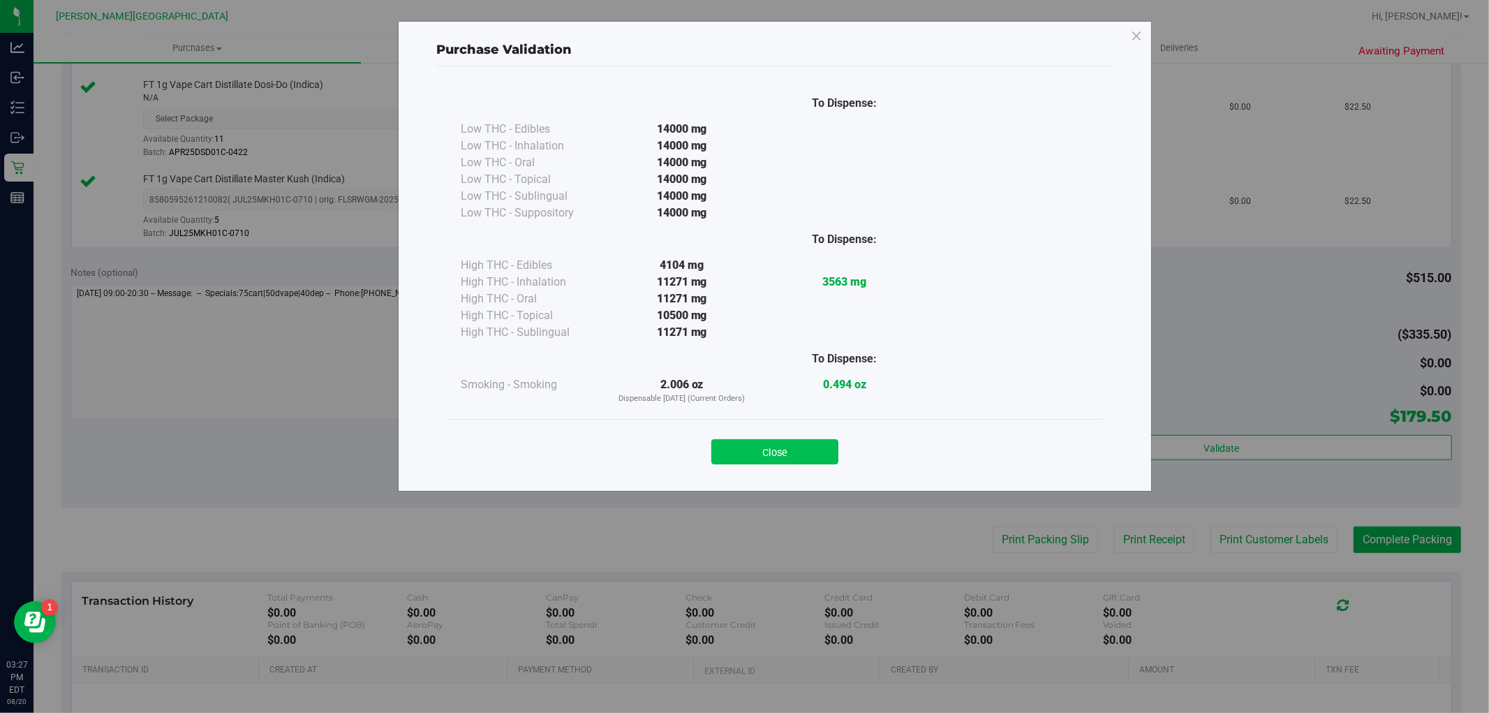
click at [756, 450] on button "Close" at bounding box center [774, 451] width 127 height 25
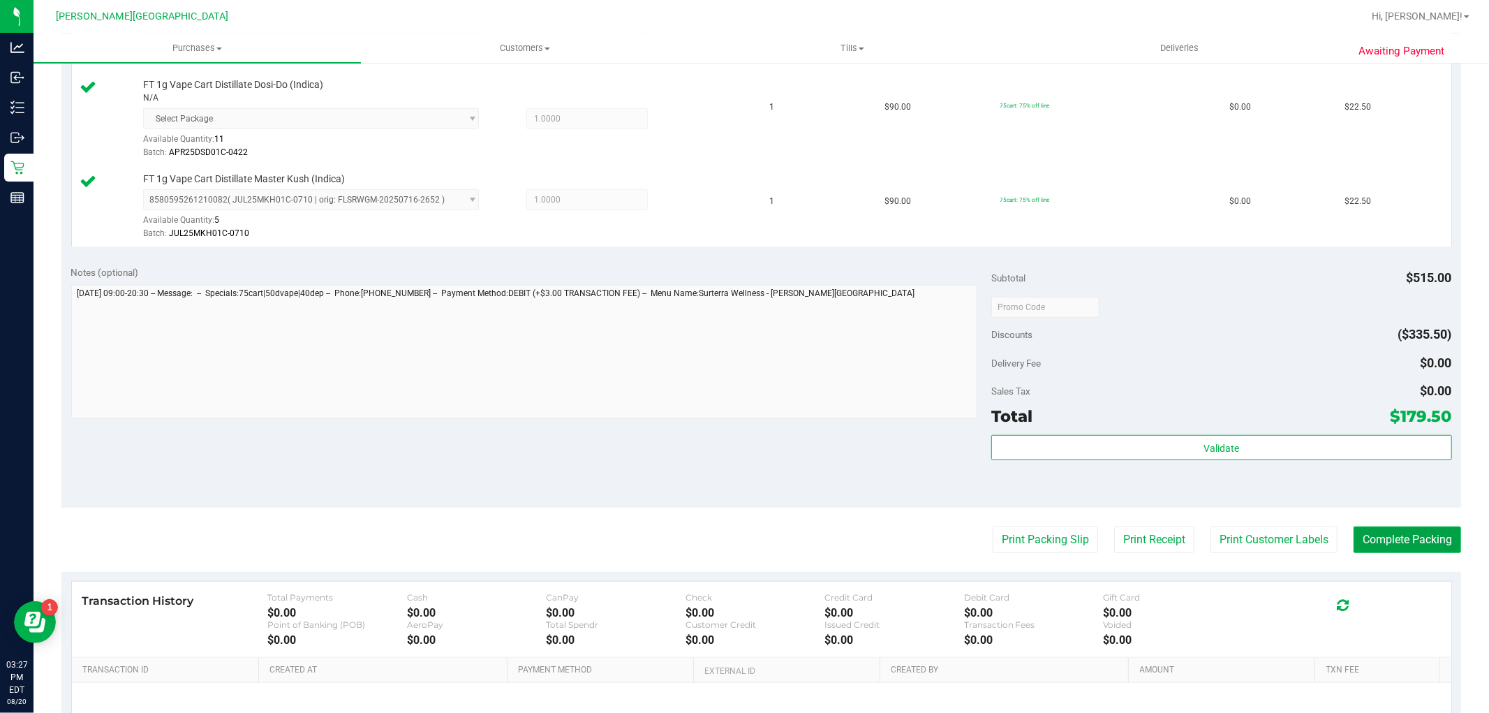
click at [1392, 552] on button "Complete Packing" at bounding box center [1408, 539] width 108 height 27
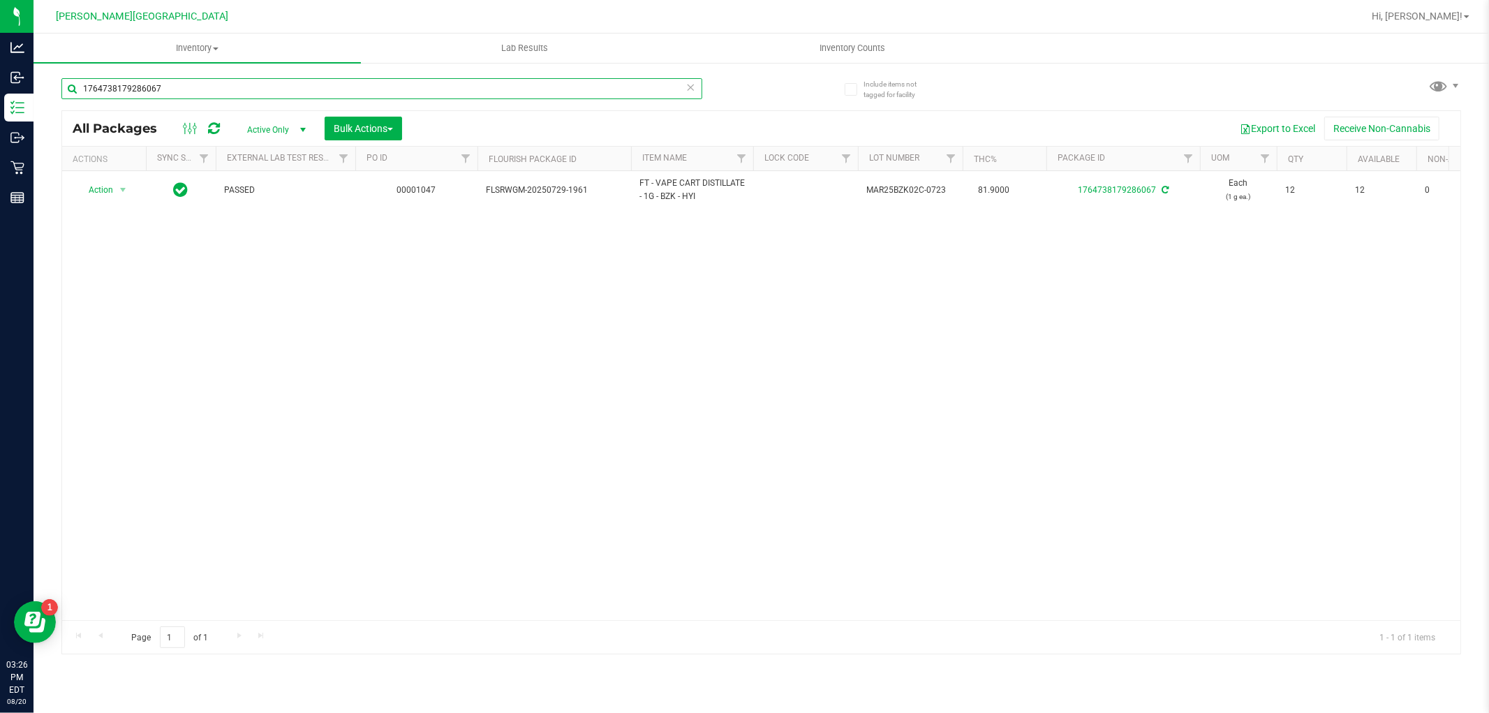
drag, startPoint x: 207, startPoint y: 87, endPoint x: 59, endPoint y: 112, distance: 150.1
click at [59, 112] on div "Include items not tagged for facility 1764738179286067 All Packages Active Only…" at bounding box center [762, 274] width 1456 height 426
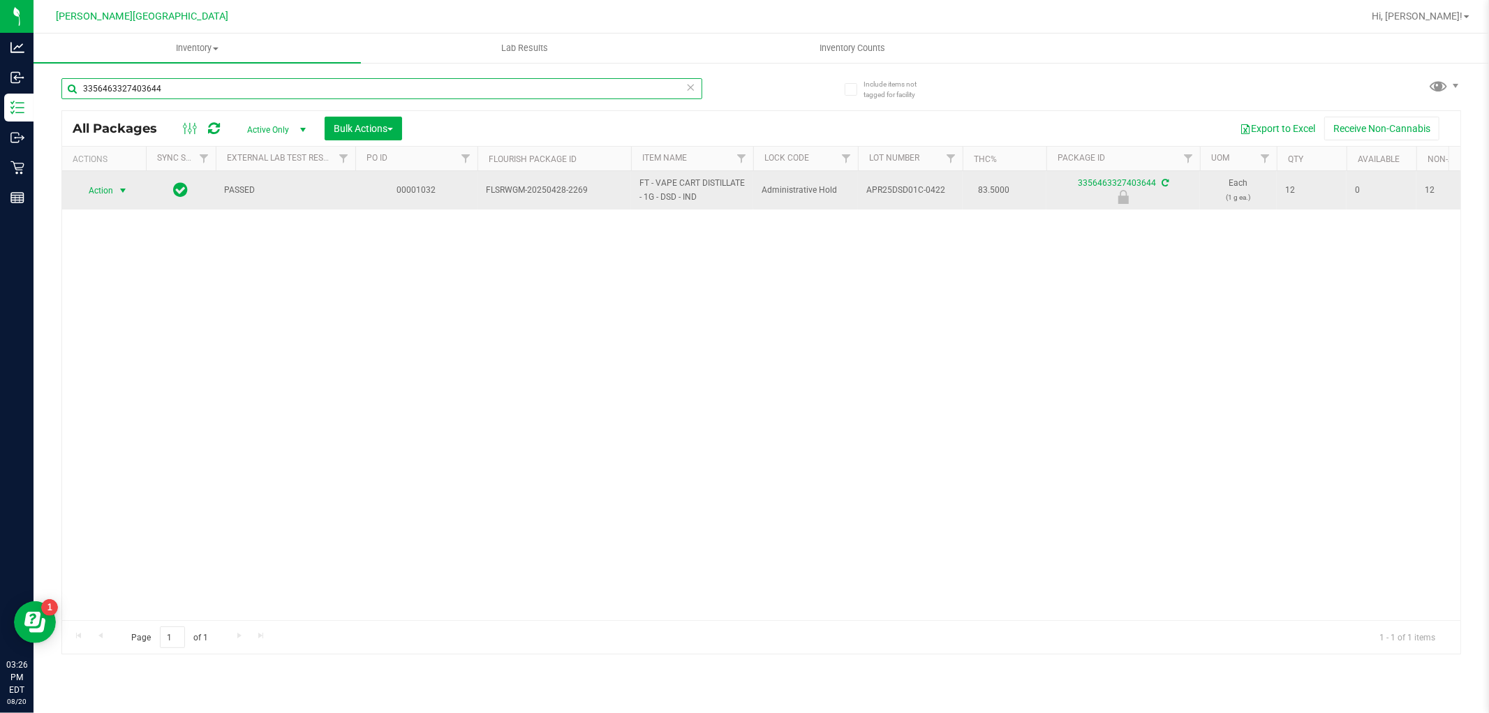
type input "3356463327403644"
click at [112, 191] on span "Action" at bounding box center [95, 191] width 38 height 20
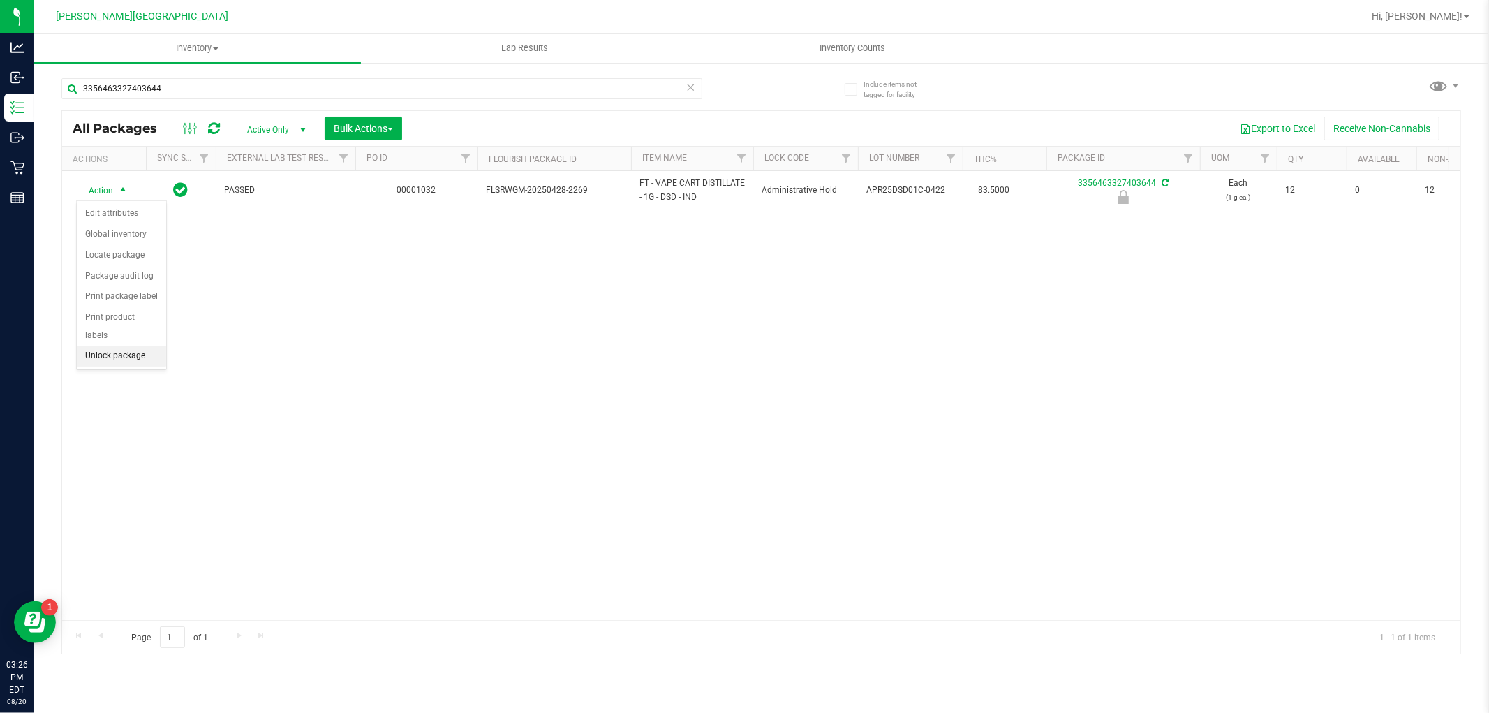
click at [96, 360] on li "Unlock package" at bounding box center [121, 356] width 89 height 21
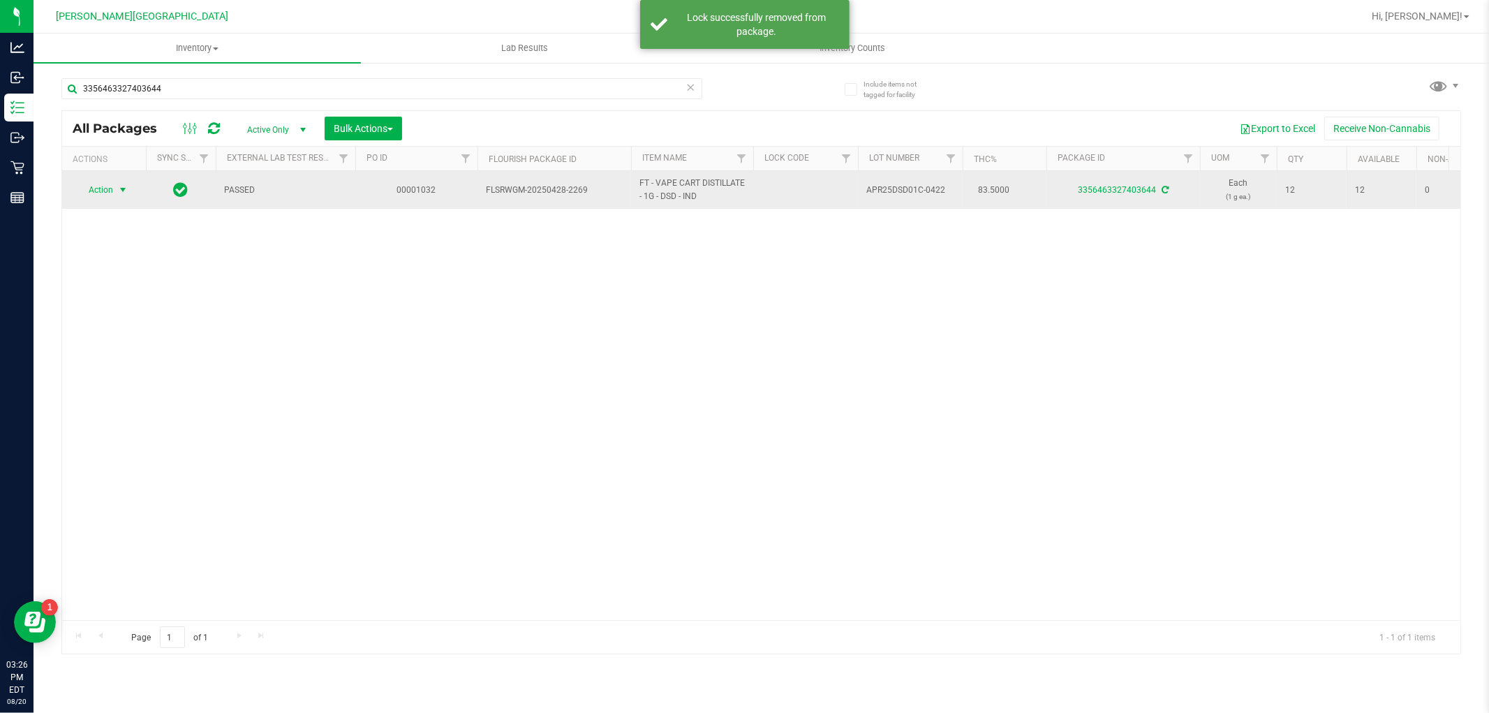
click at [121, 189] on span "select" at bounding box center [122, 189] width 11 height 11
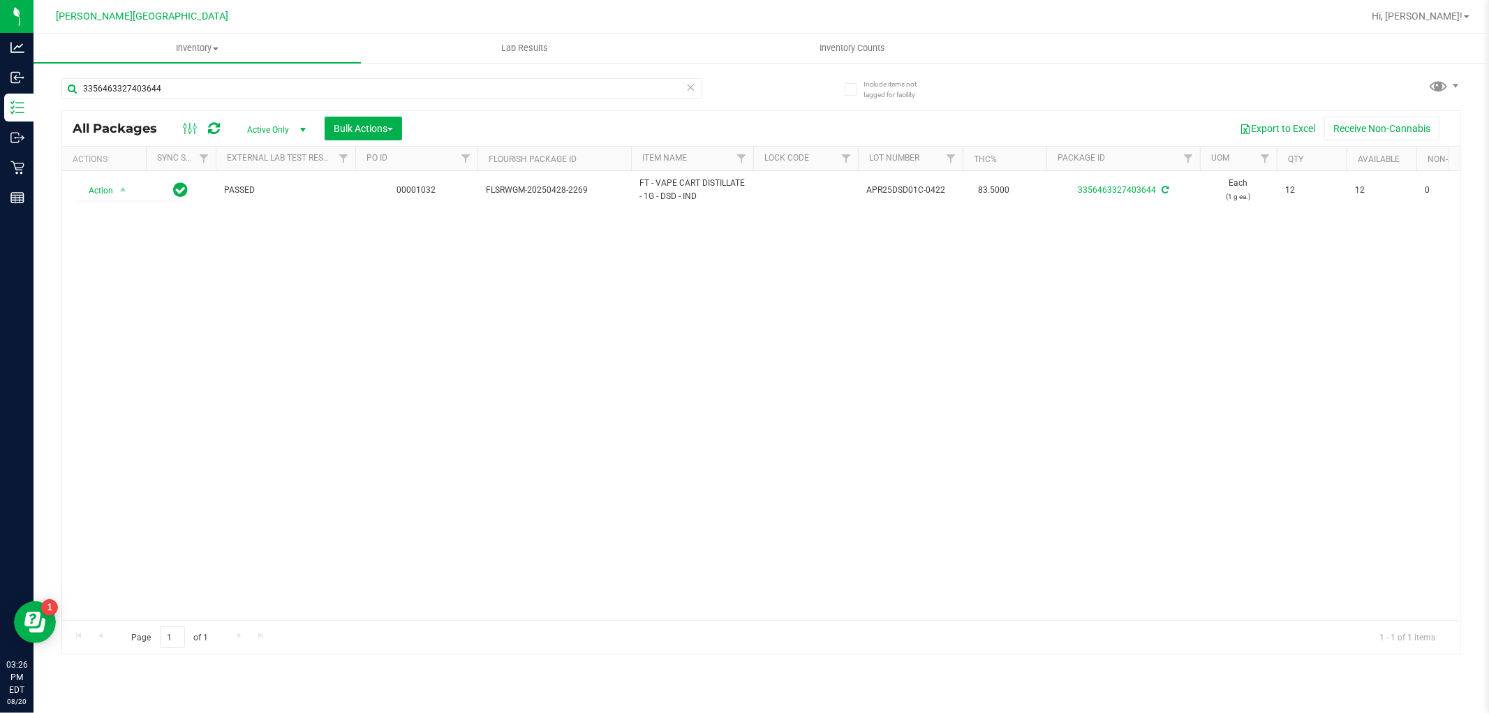
drag, startPoint x: 316, startPoint y: 348, endPoint x: 279, endPoint y: 129, distance: 221.6
click at [316, 347] on div "Action Action Adjust qty Create package Edit attributes Global inventory Locate…" at bounding box center [761, 395] width 1398 height 449
click at [1444, 5] on div "Hi, Ryan!" at bounding box center [1420, 16] width 109 height 24
click at [1439, 15] on span "Hi, Ryan!" at bounding box center [1417, 15] width 91 height 11
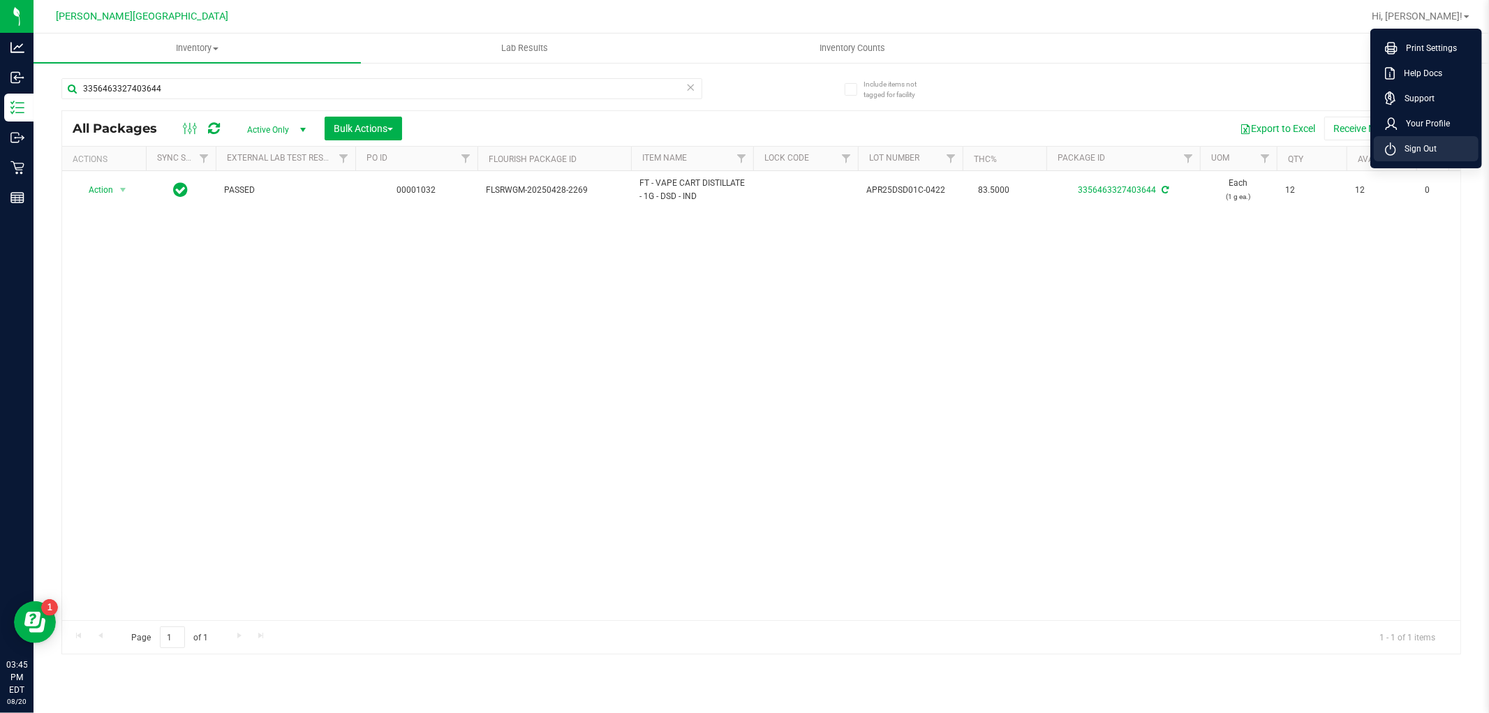
click at [1435, 143] on span "Sign Out" at bounding box center [1416, 149] width 40 height 14
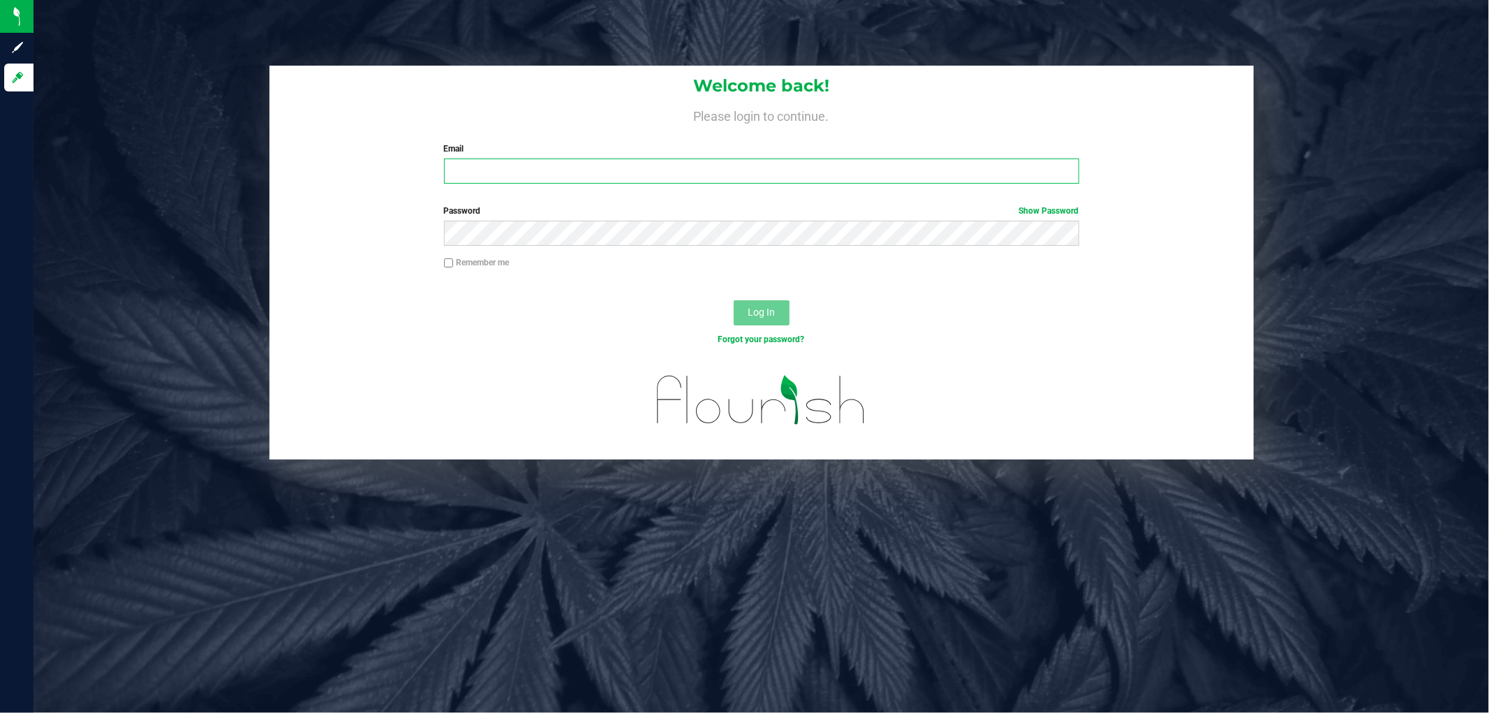
click at [592, 183] on input "Email" at bounding box center [761, 170] width 635 height 25
type input "[EMAIL_ADDRESS][DOMAIN_NAME]"
click at [734, 300] on button "Log In" at bounding box center [762, 312] width 56 height 25
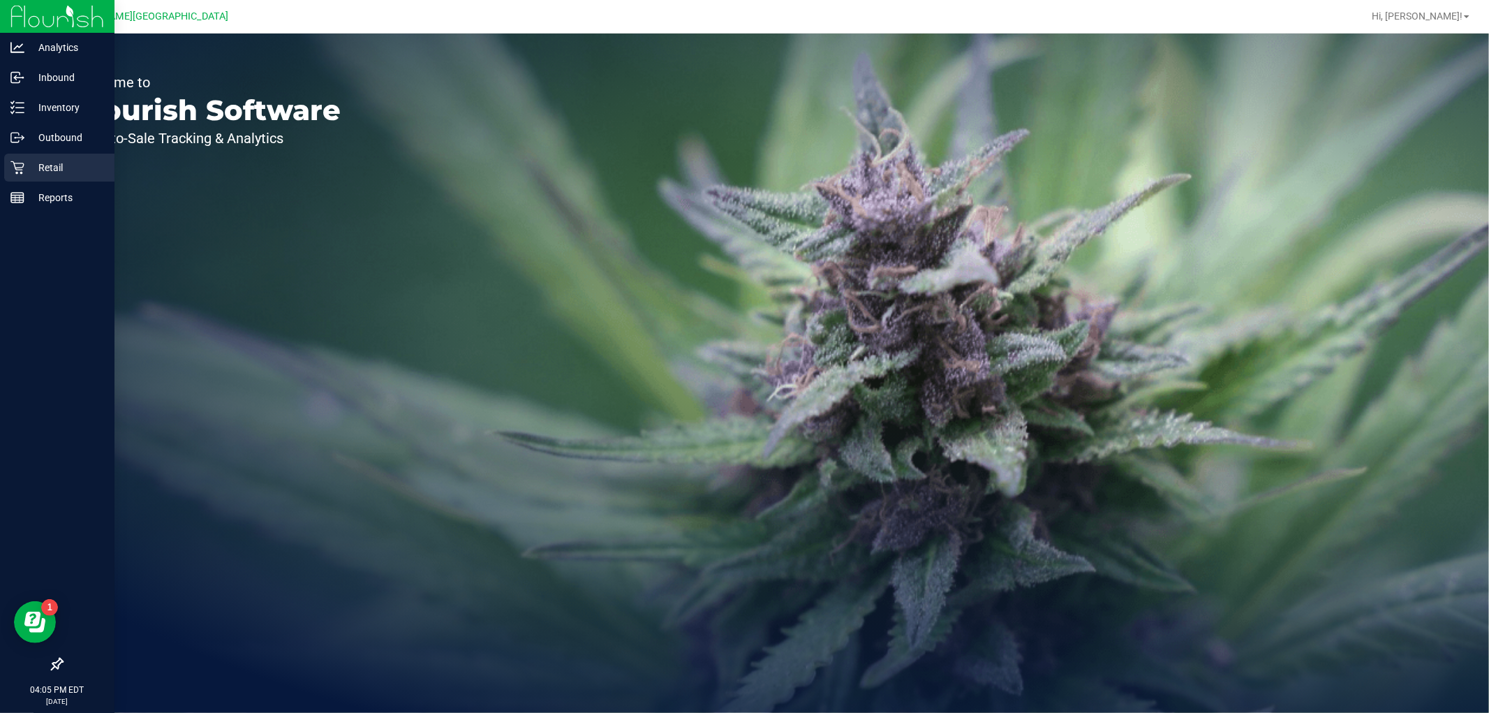
click at [52, 154] on div "Retail" at bounding box center [59, 168] width 110 height 28
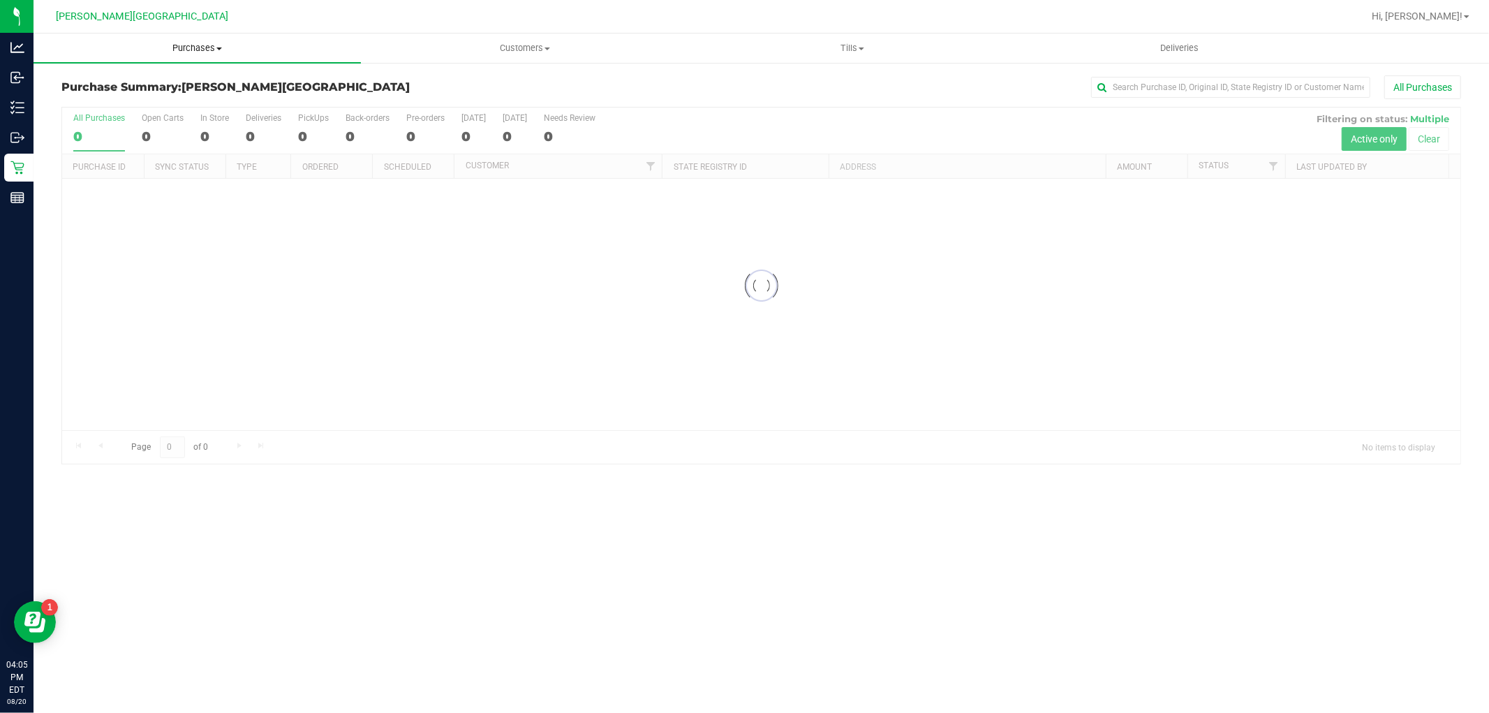
click at [168, 37] on uib-tab-heading "Purchases Summary of purchases Fulfillment All purchases" at bounding box center [197, 48] width 327 height 29
click at [184, 45] on span "Purchases" at bounding box center [197, 48] width 327 height 13
click at [184, 46] on span "Purchases" at bounding box center [197, 48] width 327 height 13
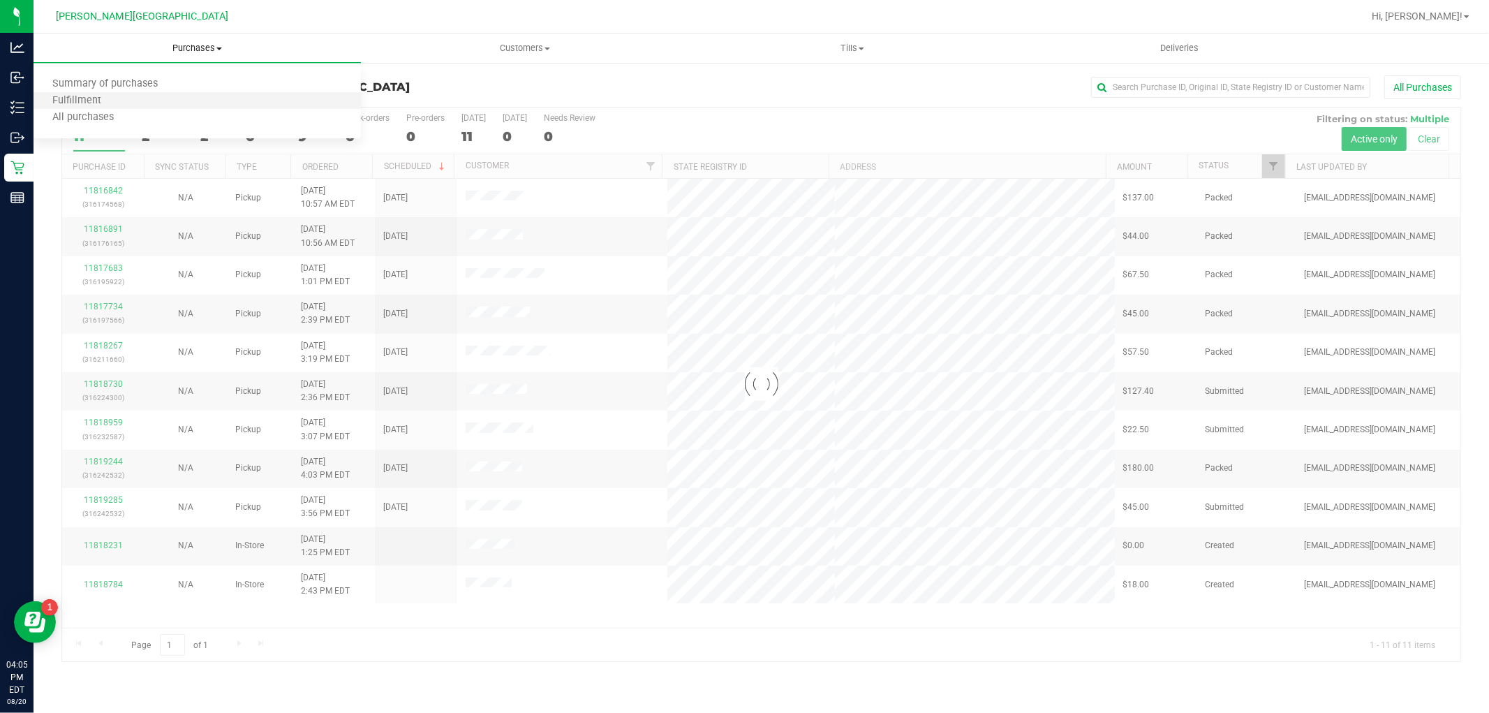
click at [140, 99] on li "Fulfillment" at bounding box center [197, 101] width 327 height 17
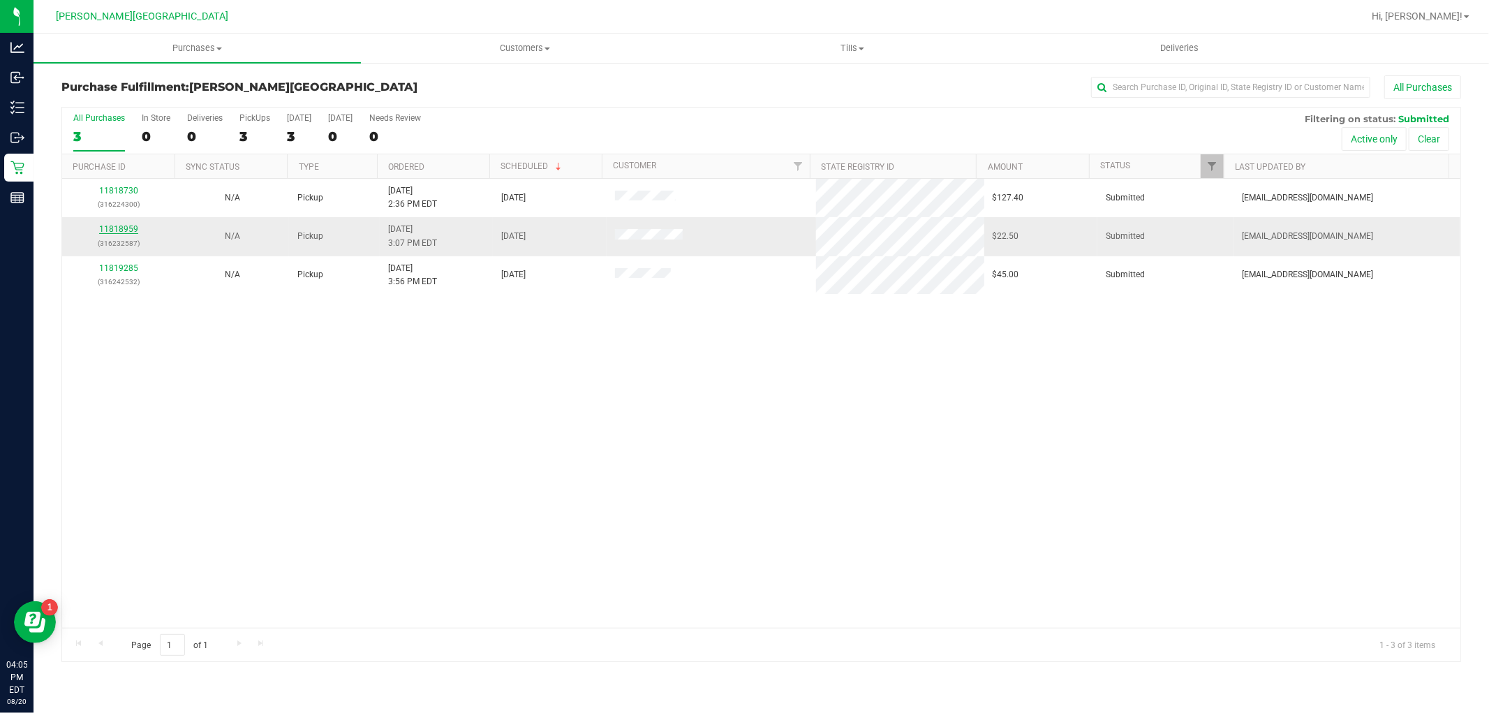
click at [105, 227] on link "11818959" at bounding box center [118, 229] width 39 height 10
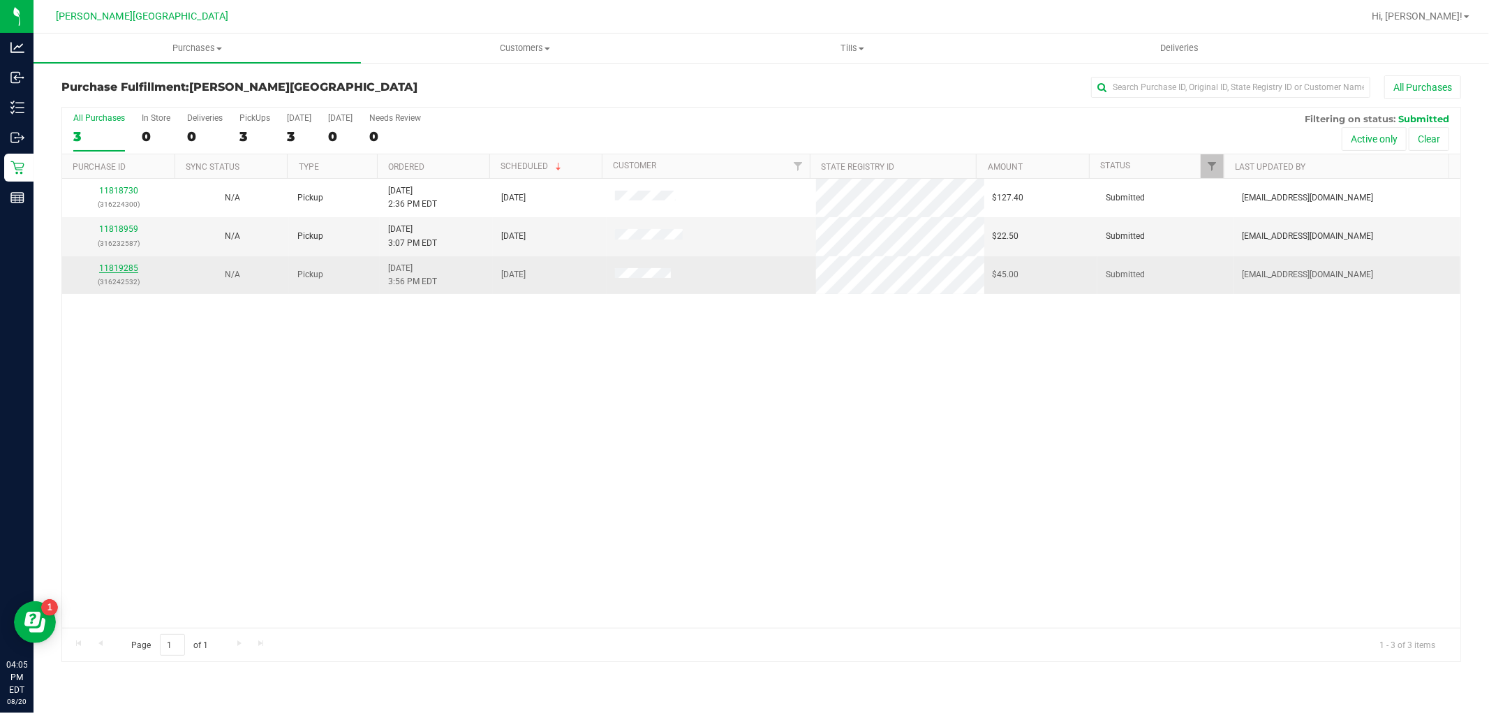
click at [131, 269] on link "11819285" at bounding box center [118, 268] width 39 height 10
click at [124, 267] on link "11819285" at bounding box center [118, 268] width 39 height 10
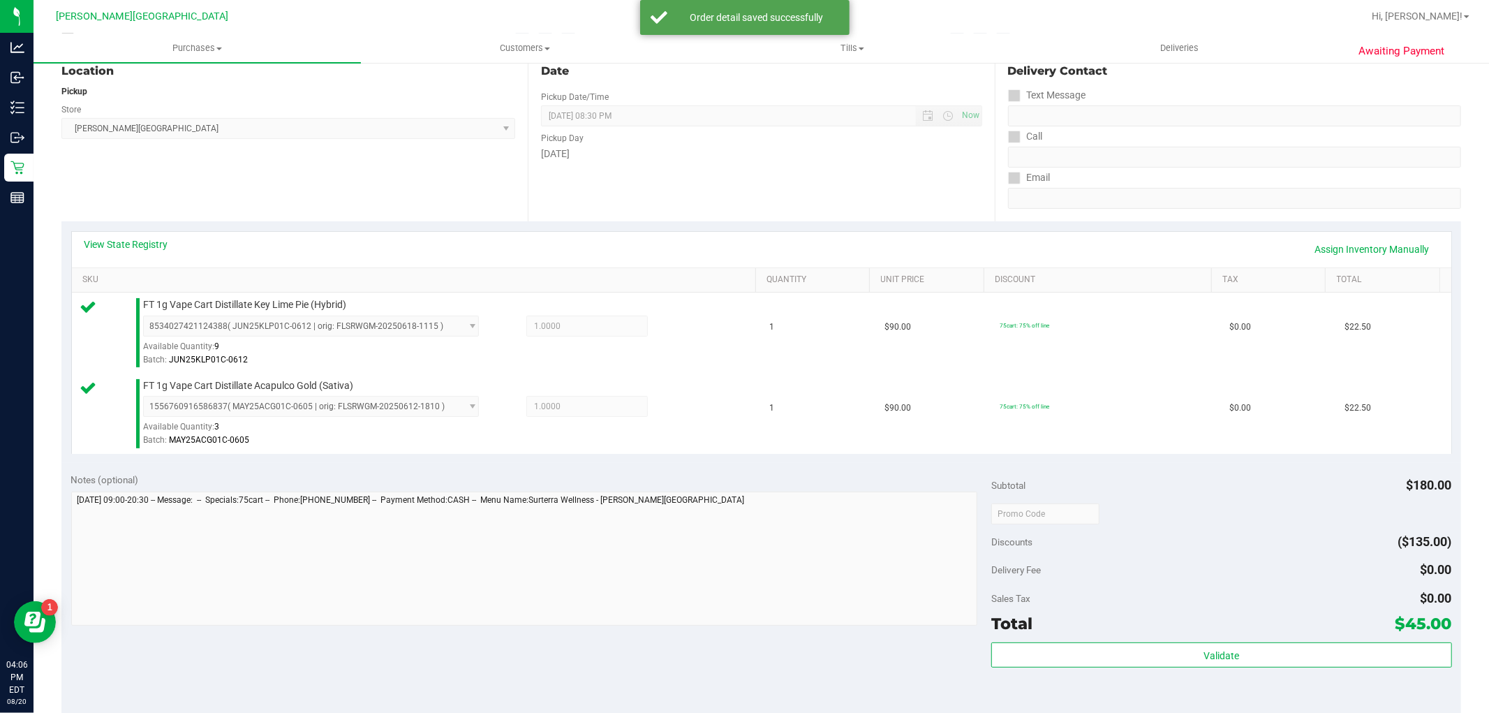
scroll to position [465, 0]
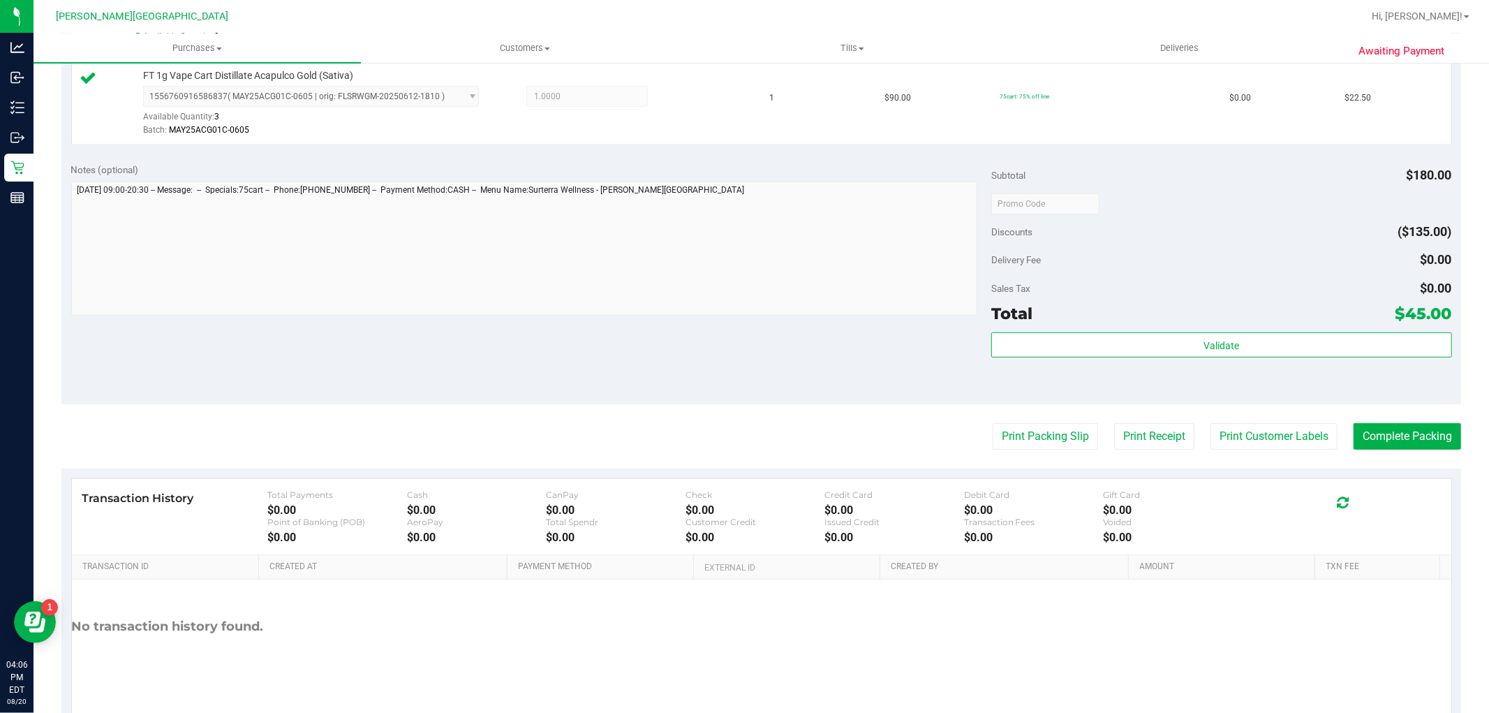
click at [1276, 330] on div "Subtotal $180.00 Discounts ($135.00) Delivery Fee $0.00 Sales Tax $0.00 Total $…" at bounding box center [1221, 279] width 460 height 232
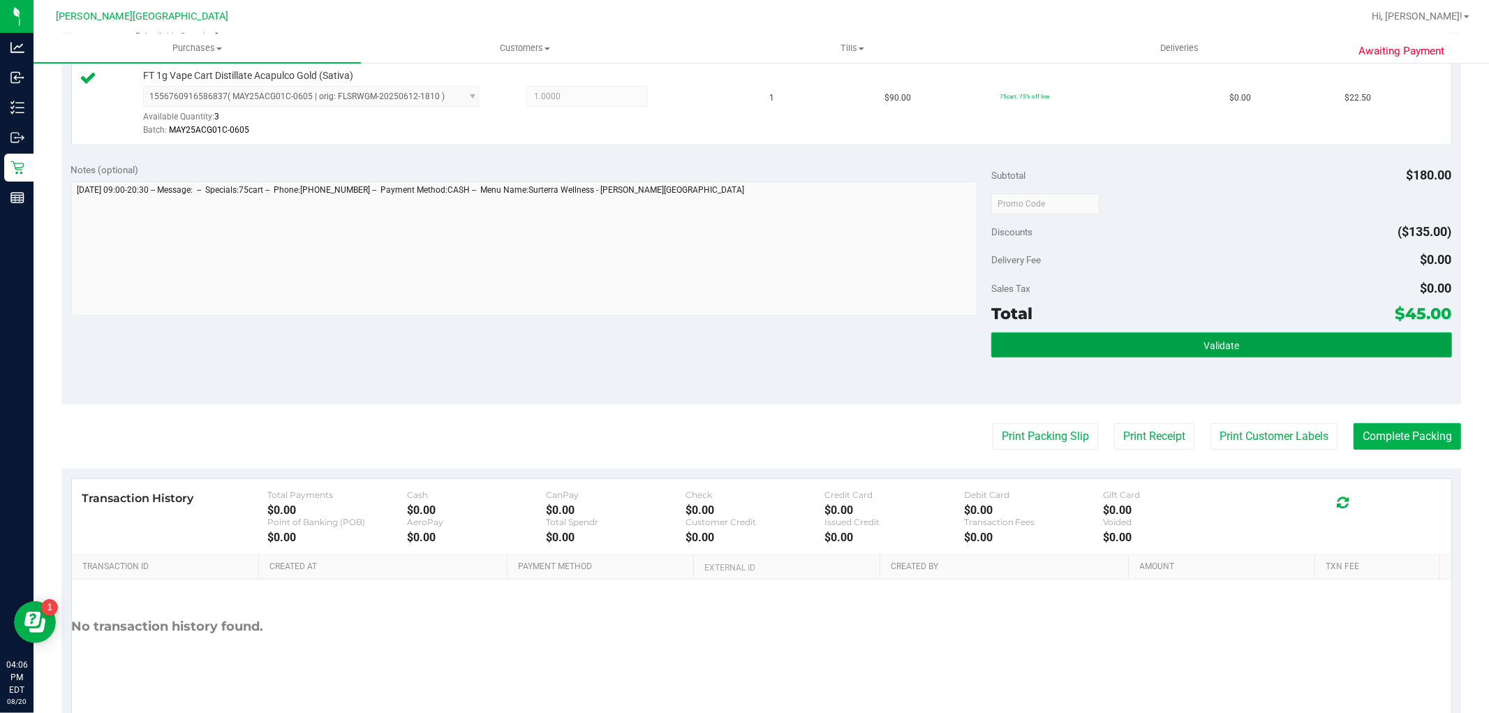
click at [1287, 349] on button "Validate" at bounding box center [1221, 344] width 460 height 25
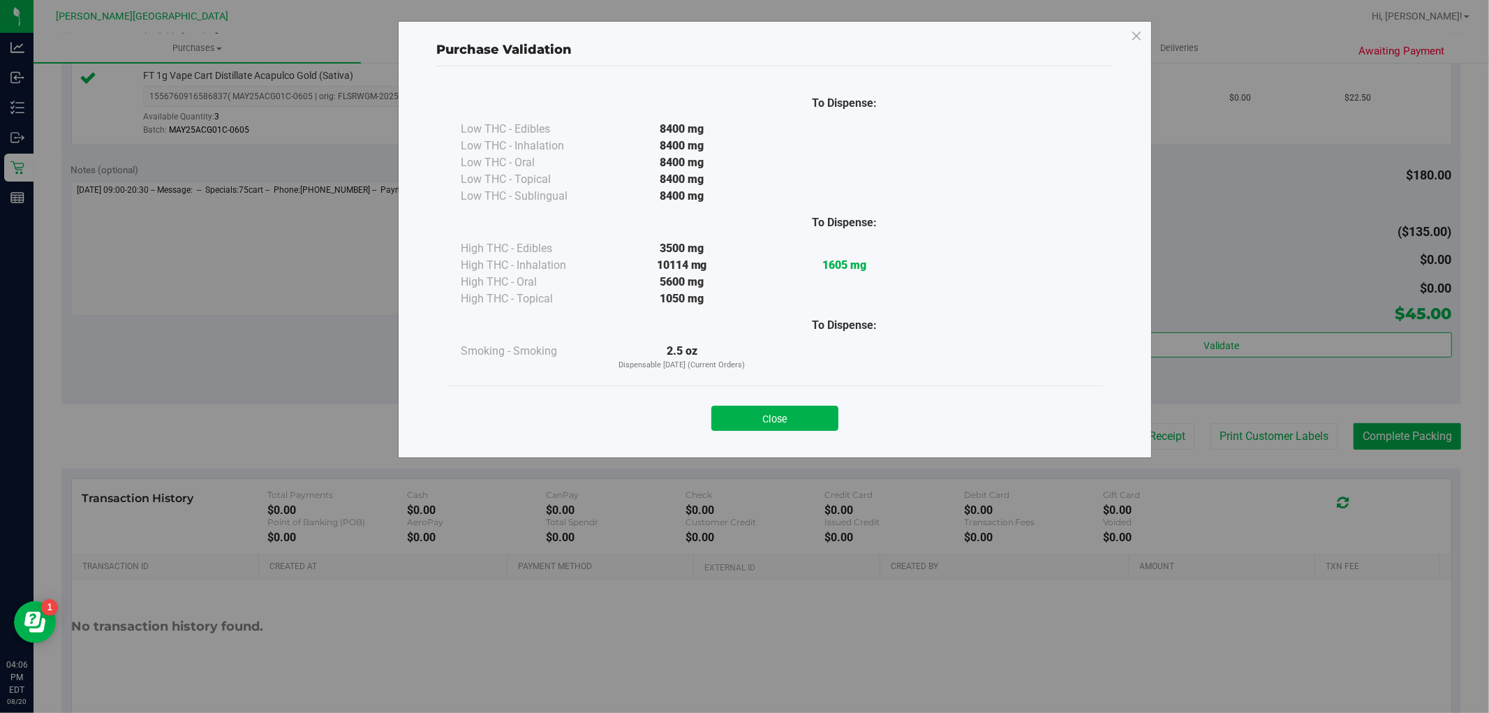
drag, startPoint x: 829, startPoint y: 411, endPoint x: 913, endPoint y: 412, distance: 83.1
click at [829, 410] on button "Close" at bounding box center [774, 418] width 127 height 25
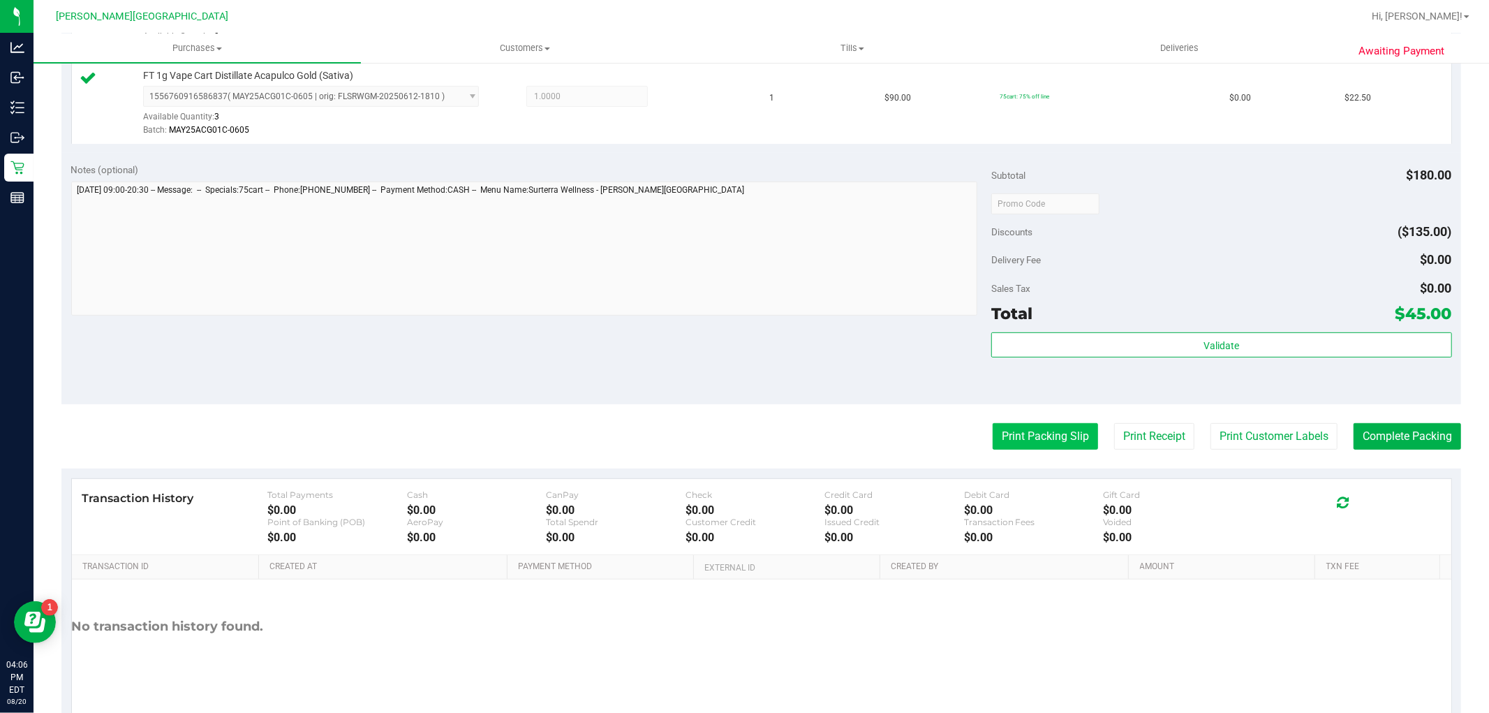
click at [1000, 431] on button "Print Packing Slip" at bounding box center [1045, 436] width 105 height 27
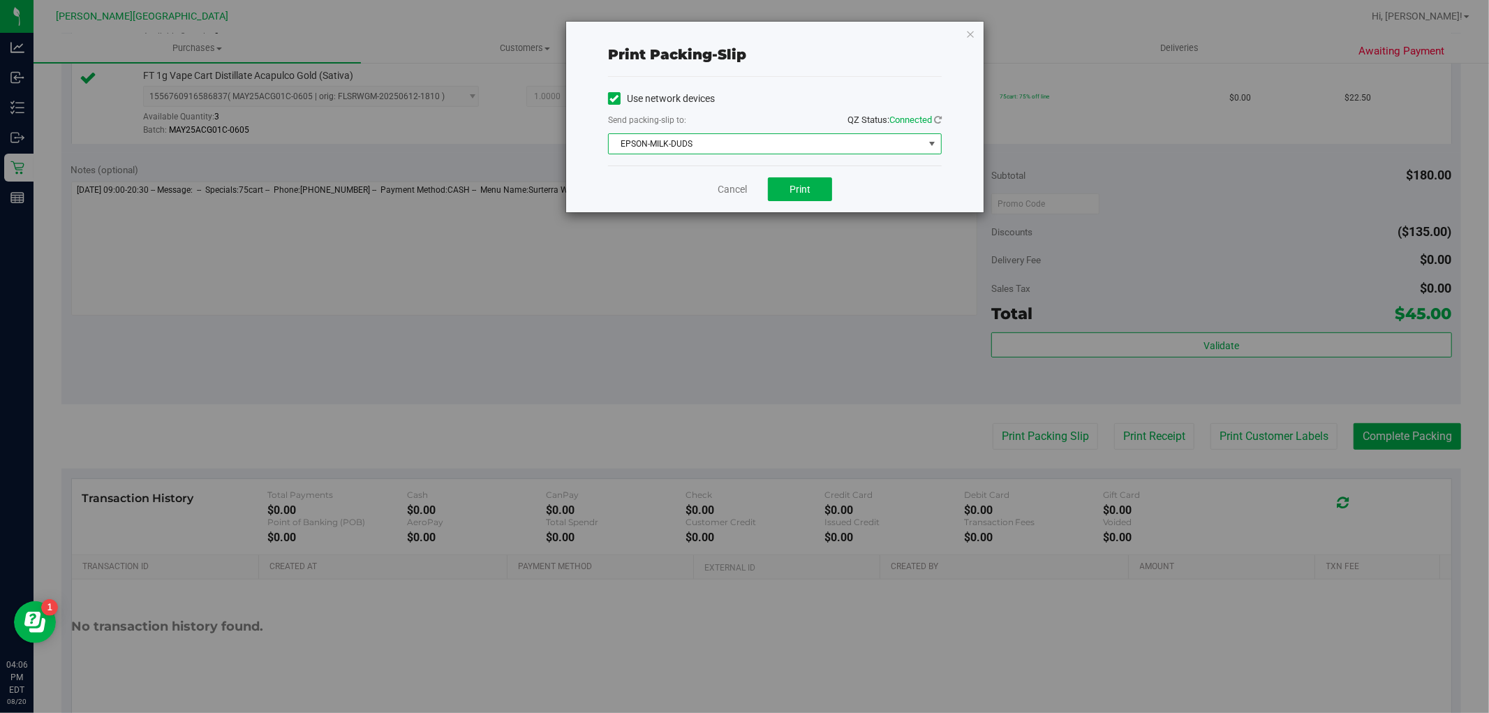
click at [825, 142] on span "EPSON-MILK-DUDS" at bounding box center [766, 144] width 315 height 20
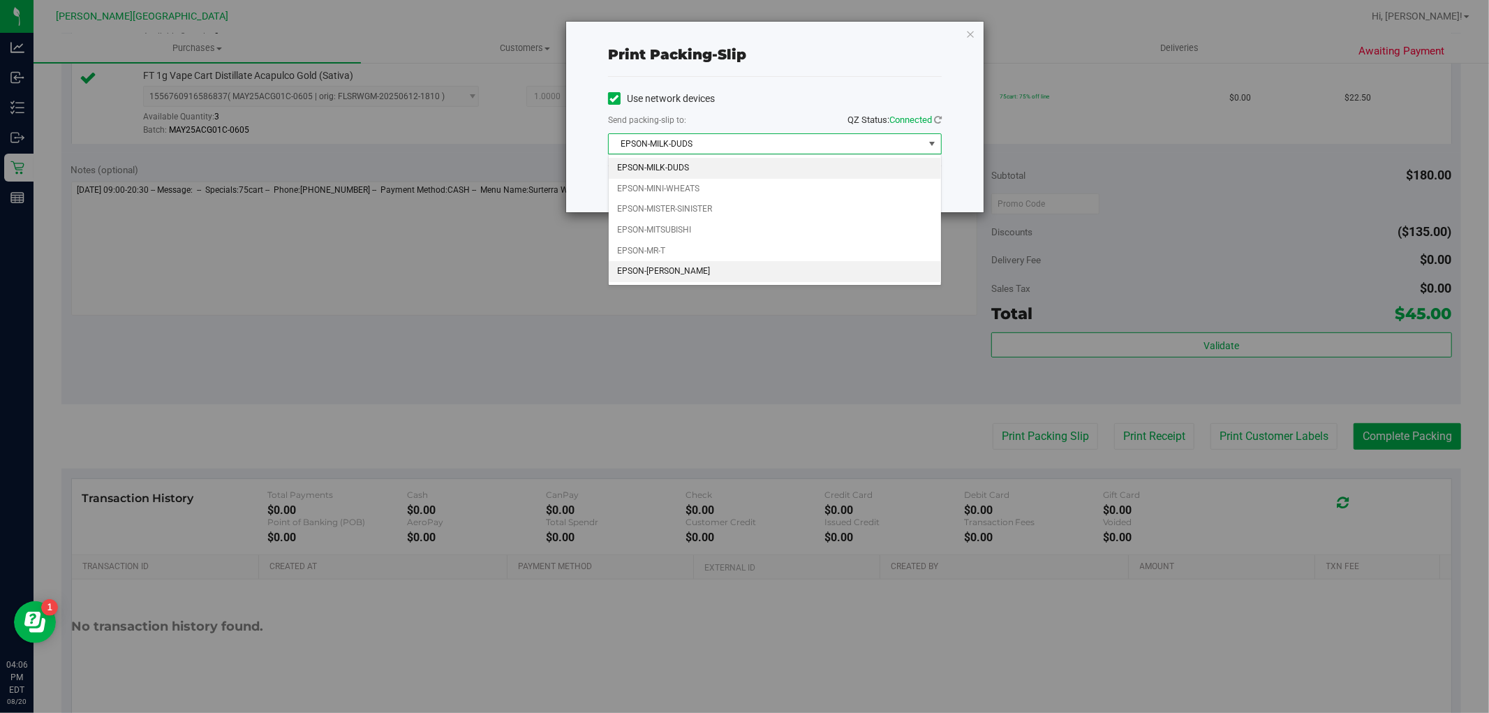
drag, startPoint x: 720, startPoint y: 271, endPoint x: 730, endPoint y: 267, distance: 10.4
click at [721, 271] on li "EPSON-NASH-TAYLOR" at bounding box center [775, 271] width 332 height 21
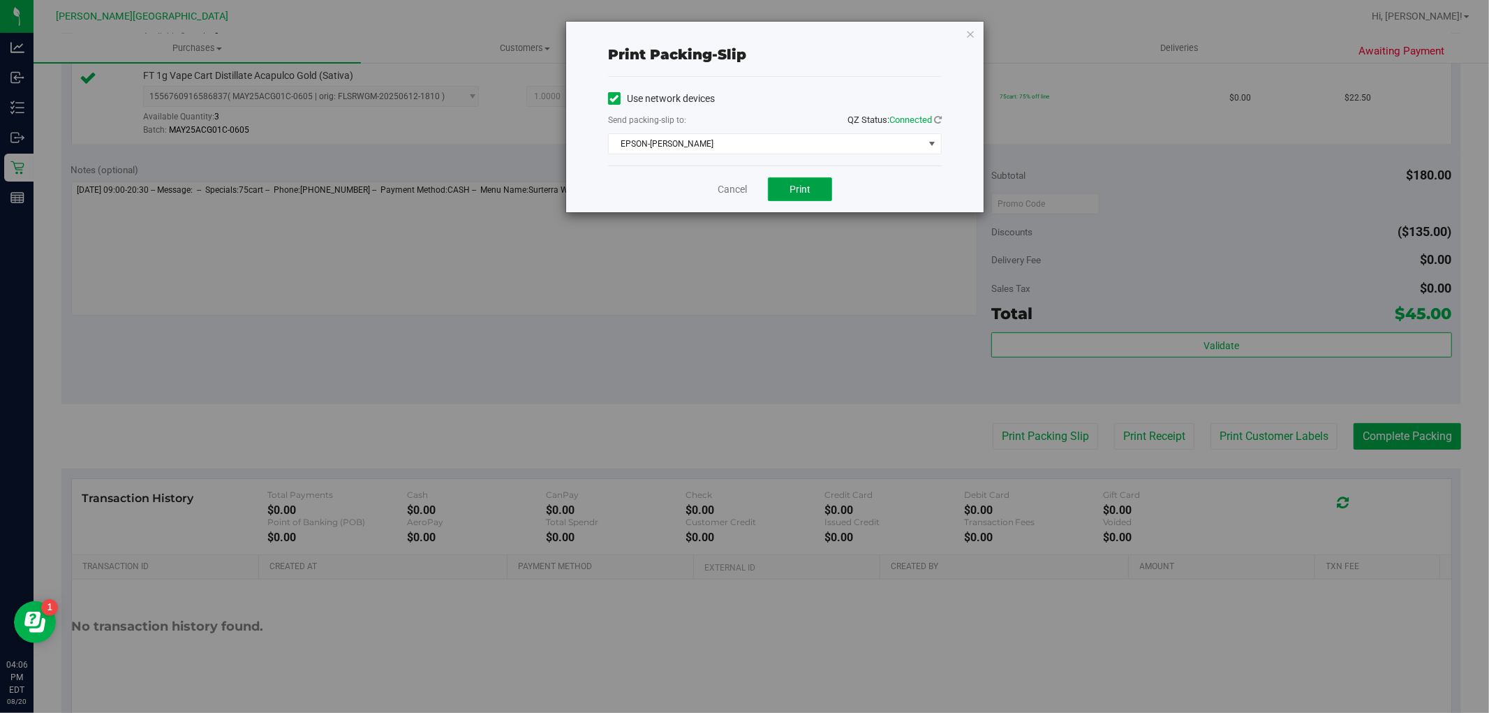
click at [786, 183] on button "Print" at bounding box center [800, 189] width 64 height 24
click at [967, 33] on icon "button" at bounding box center [971, 33] width 10 height 17
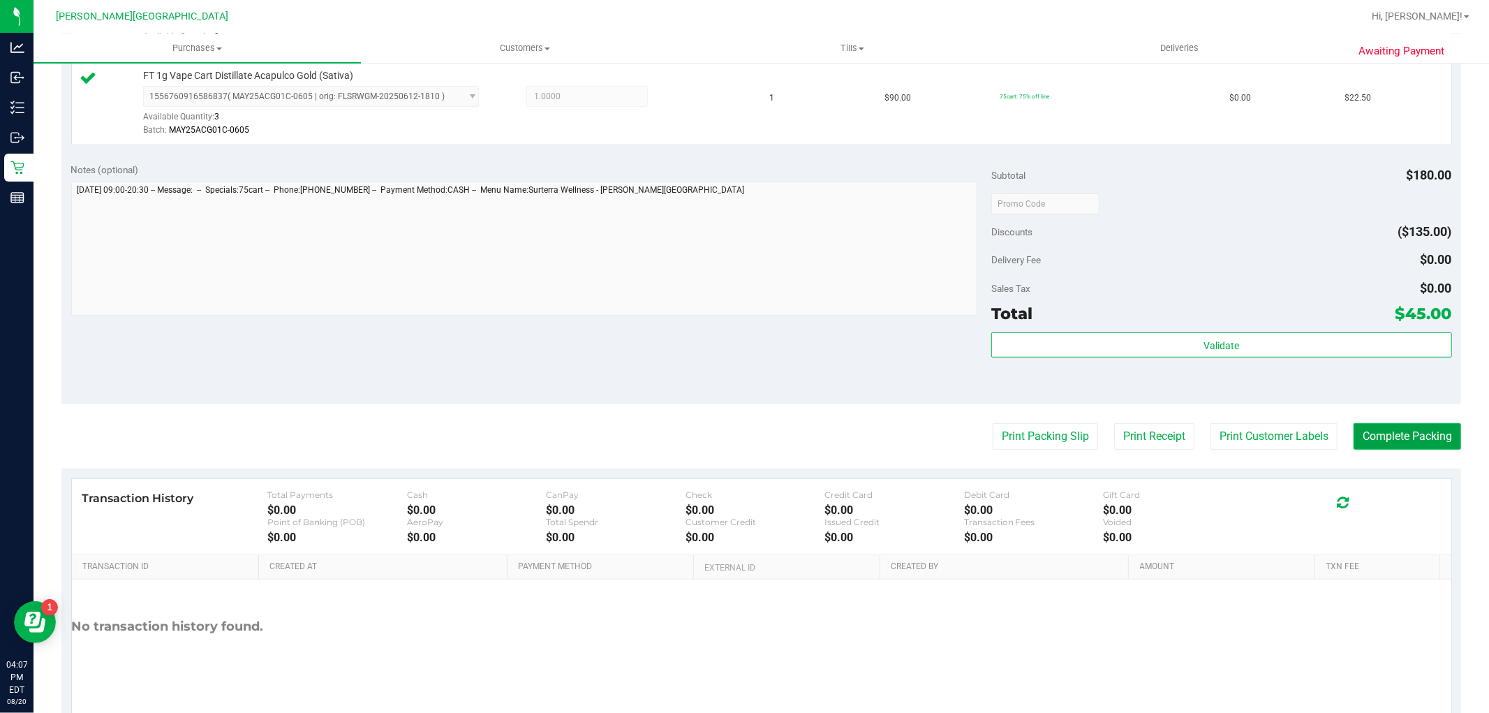
click at [1406, 438] on button "Complete Packing" at bounding box center [1408, 436] width 108 height 27
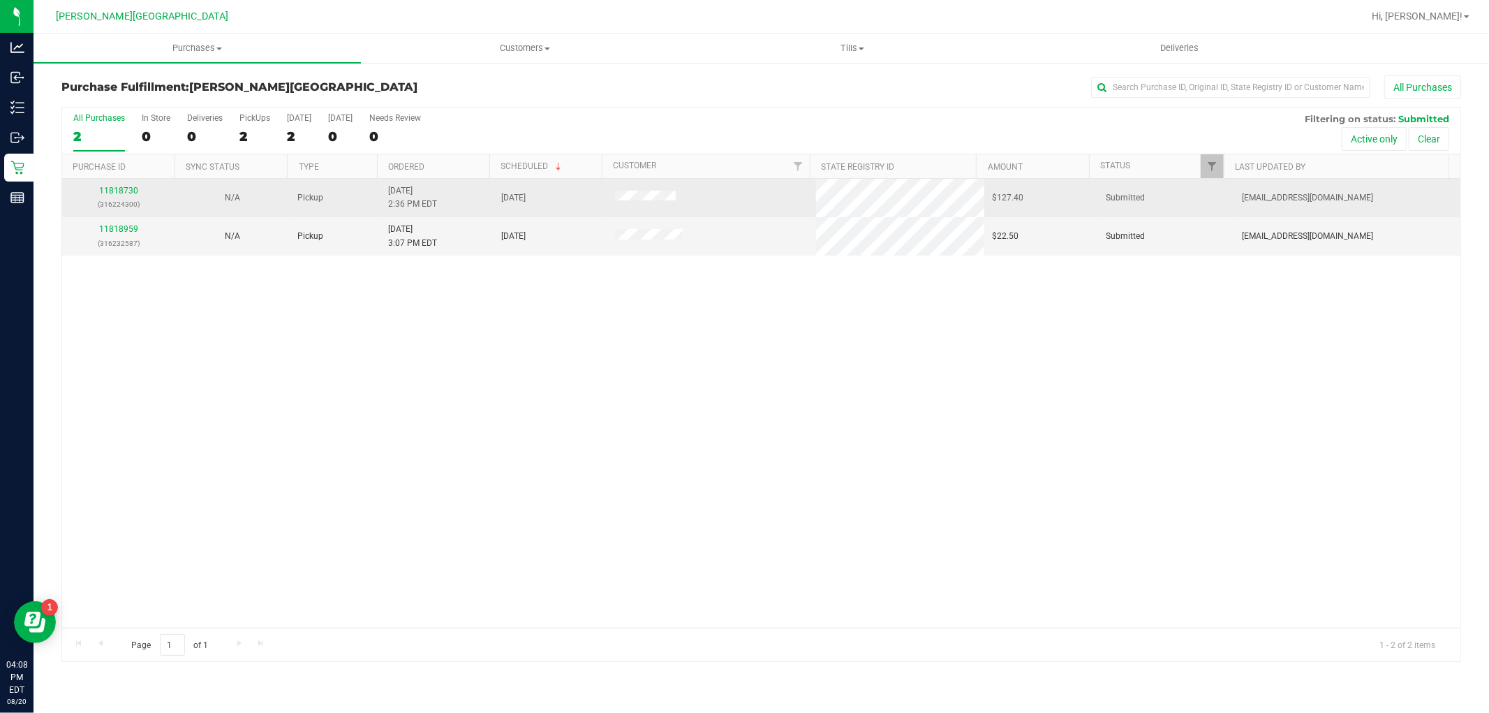
click at [121, 185] on div "11818730 (316224300)" at bounding box center [119, 197] width 96 height 27
click at [121, 192] on link "11818730" at bounding box center [118, 191] width 39 height 10
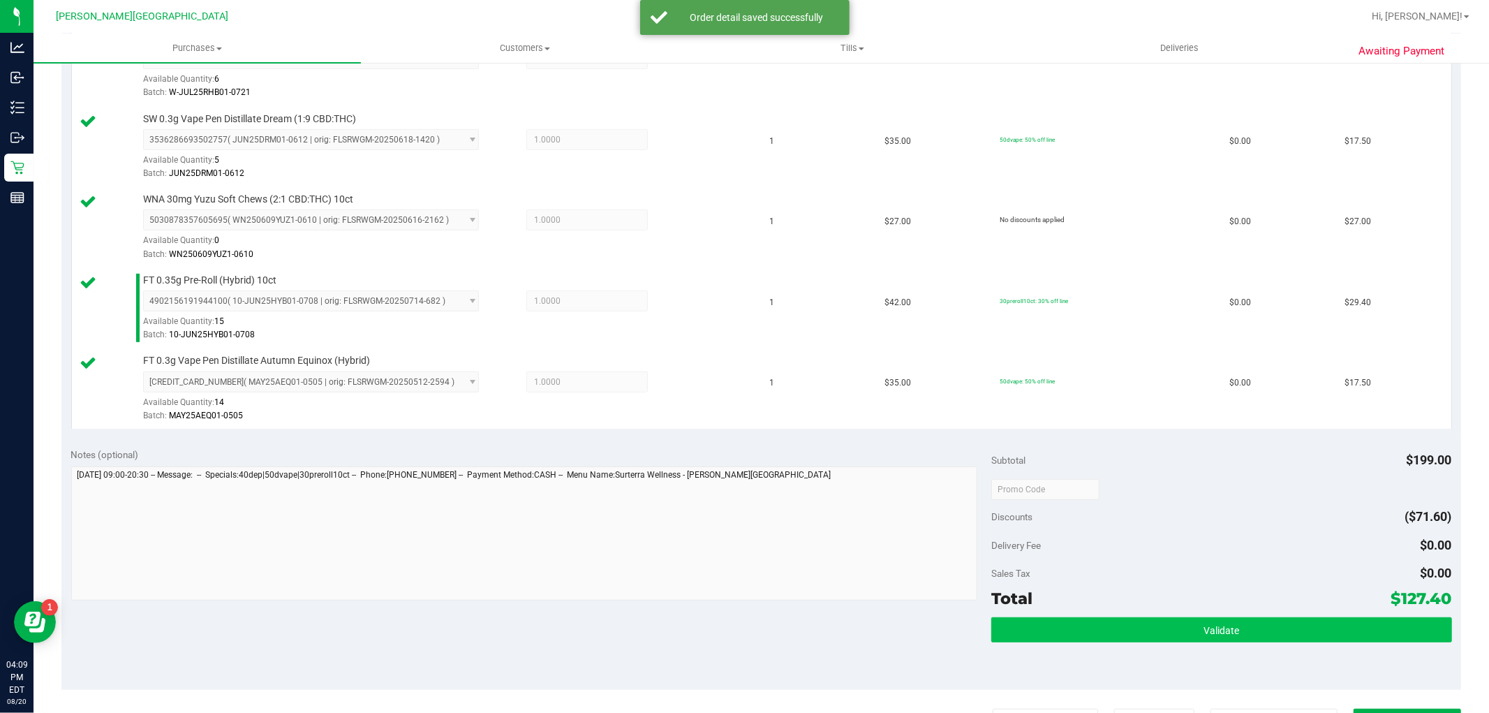
scroll to position [620, 0]
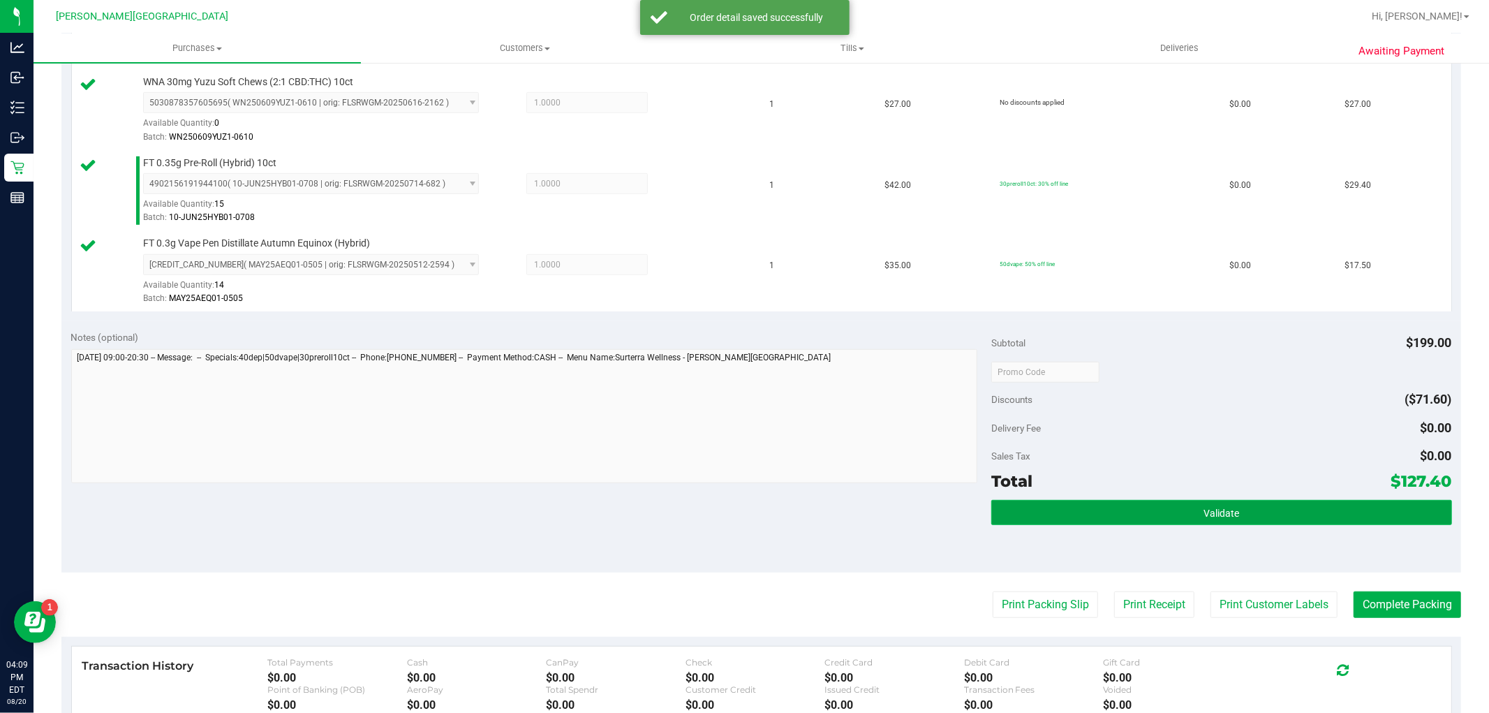
click at [1243, 504] on button "Validate" at bounding box center [1221, 512] width 460 height 25
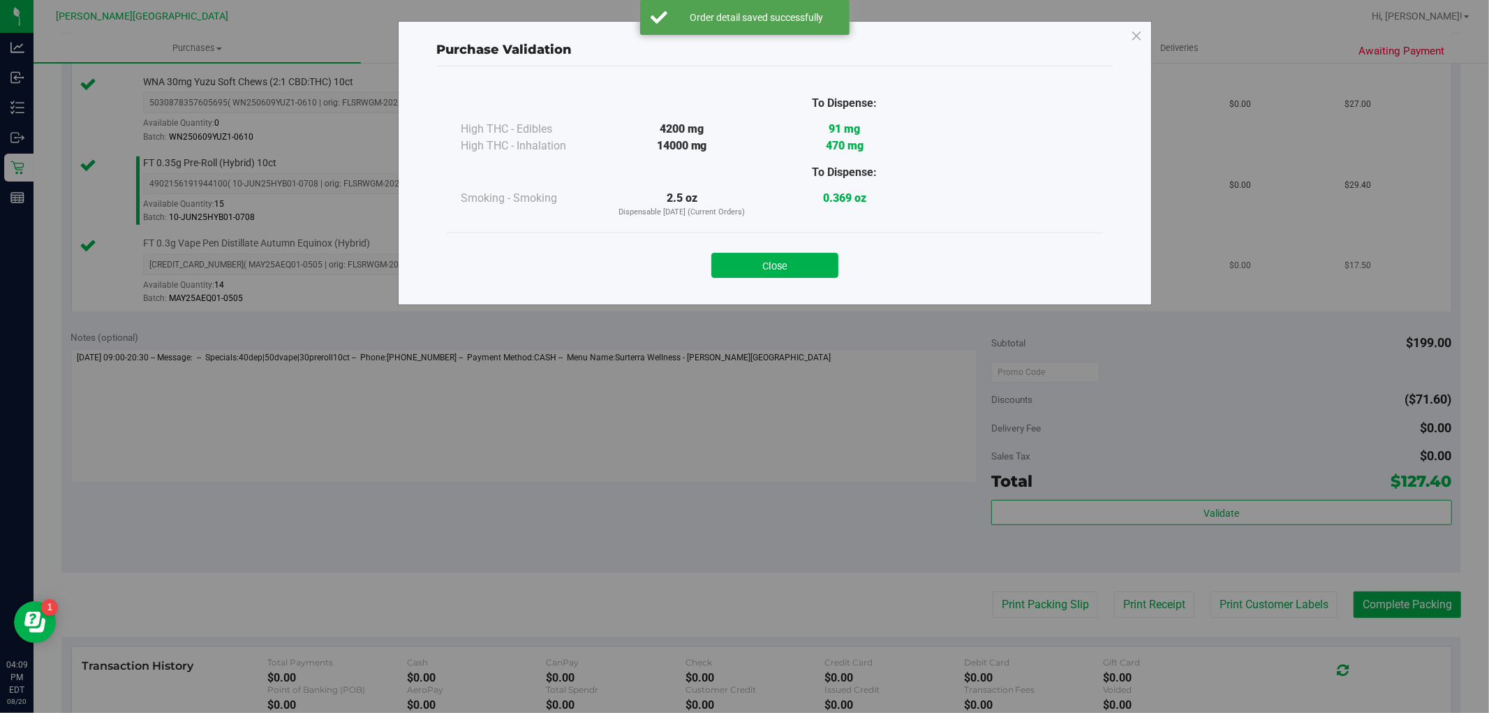
click at [779, 270] on button "Close" at bounding box center [774, 265] width 127 height 25
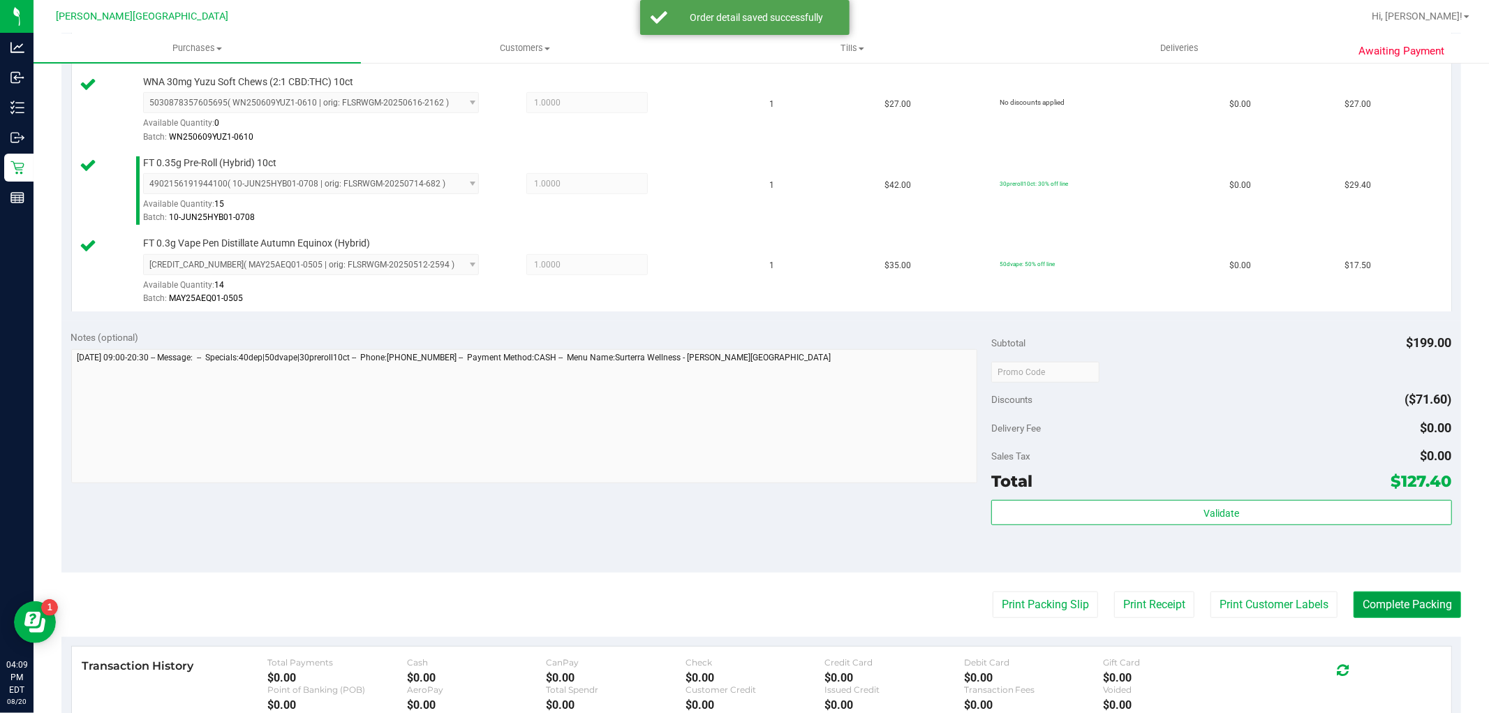
click at [1409, 602] on button "Complete Packing" at bounding box center [1408, 604] width 108 height 27
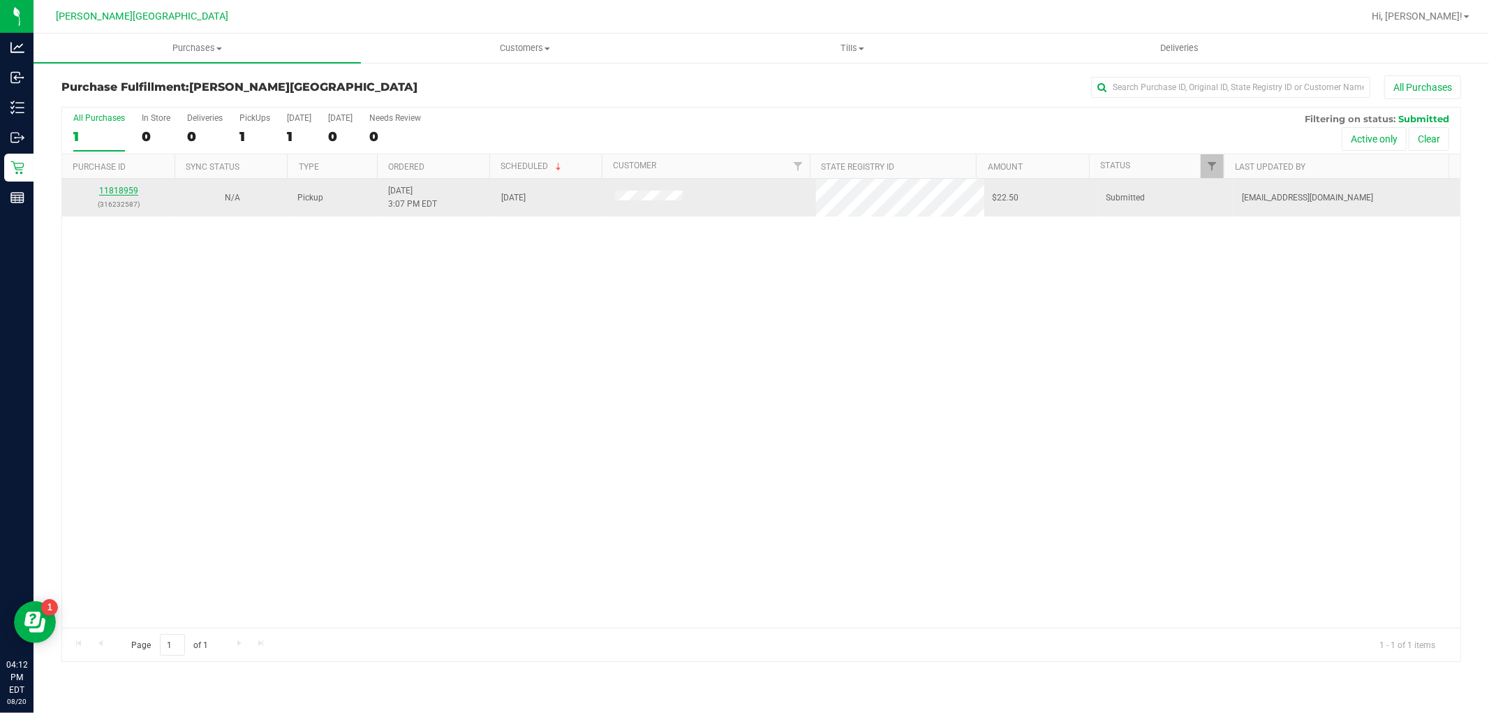
click at [127, 191] on link "11818959" at bounding box center [118, 191] width 39 height 10
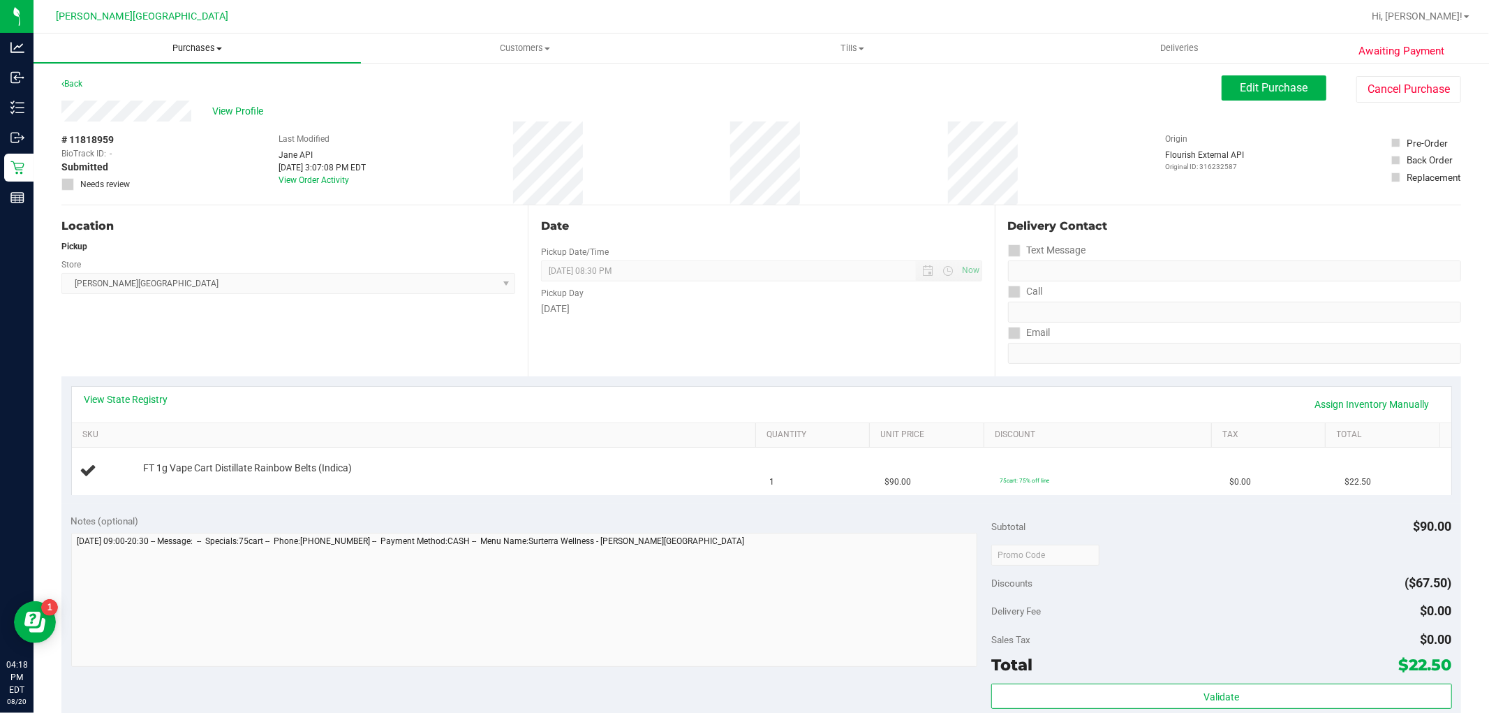
click at [201, 49] on span "Purchases" at bounding box center [197, 48] width 327 height 13
click at [134, 98] on li "Fulfillment" at bounding box center [197, 101] width 327 height 17
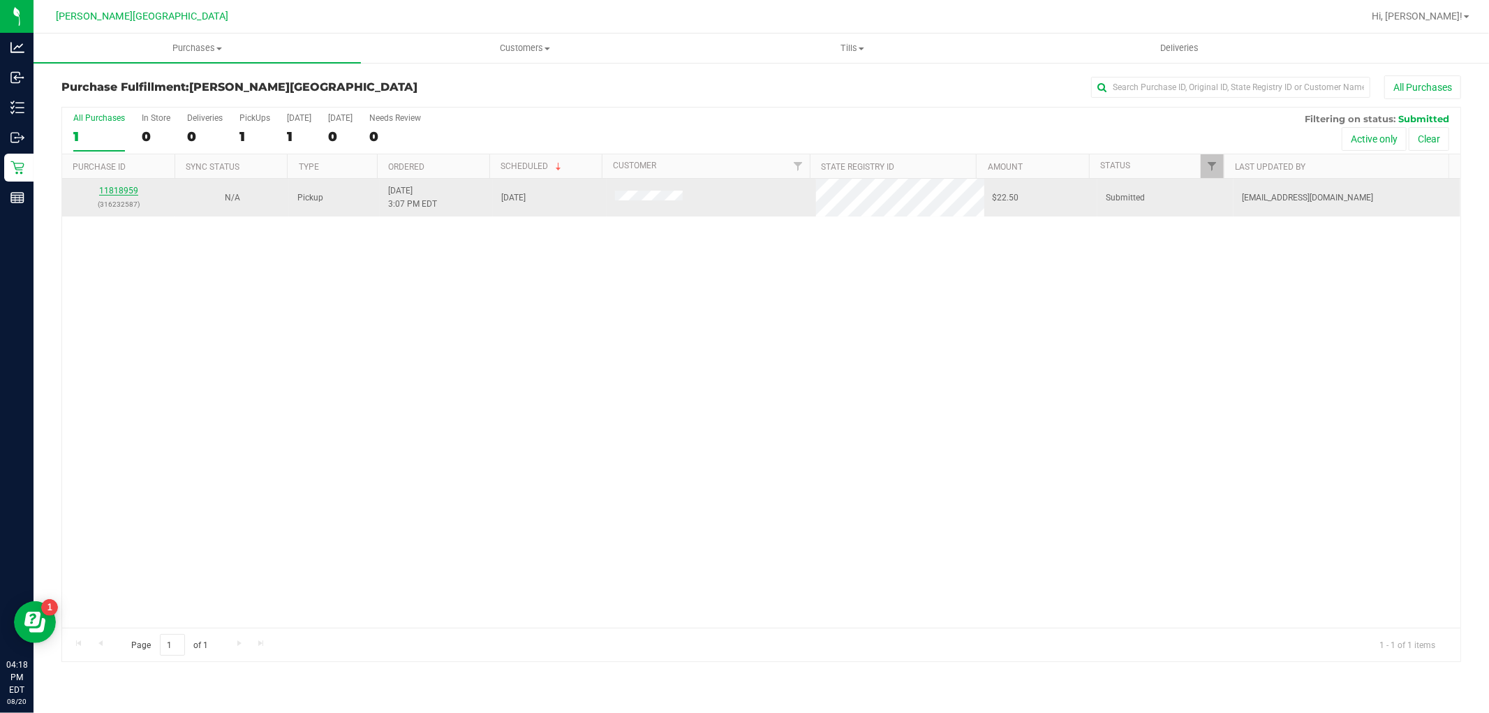
click at [128, 191] on link "11818959" at bounding box center [118, 191] width 39 height 10
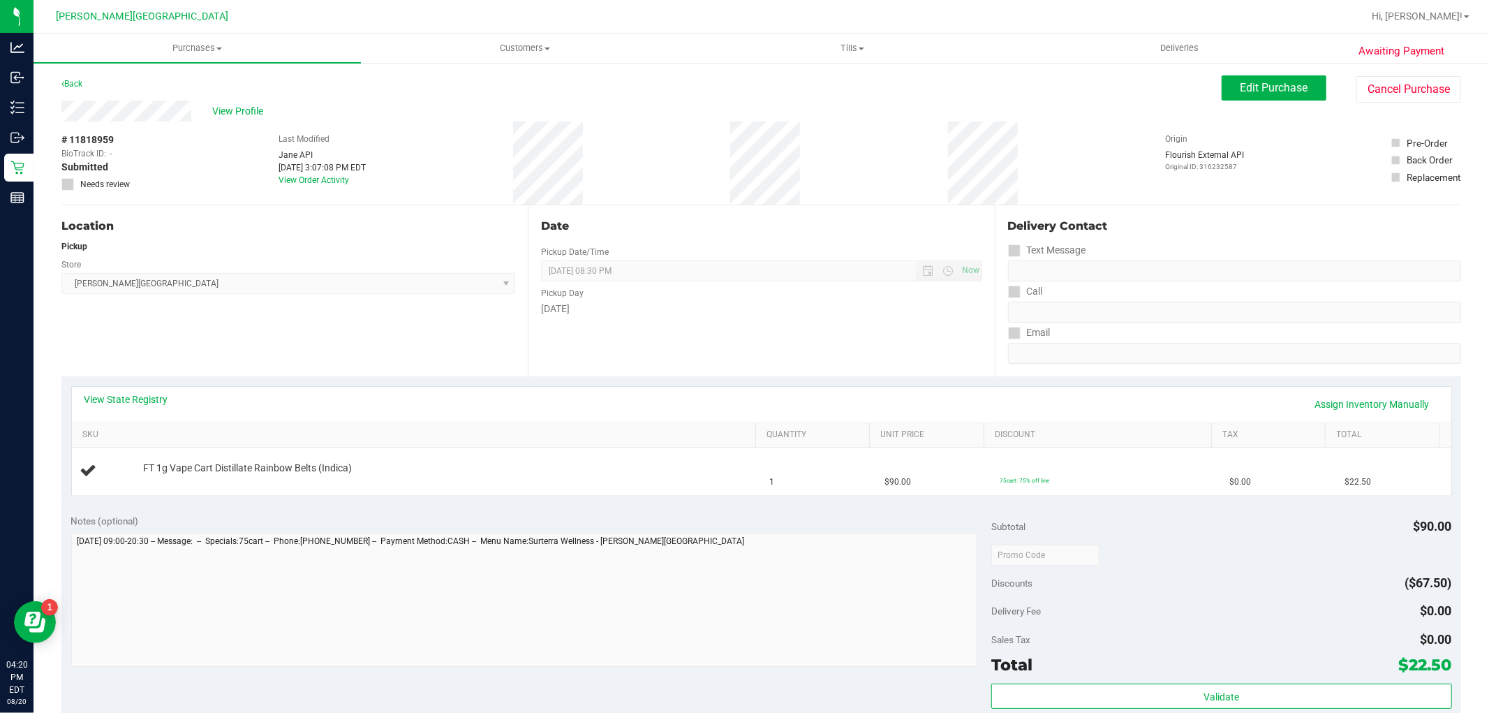
click at [418, 364] on div "Location Pickup Store Merritt Island WC Select Store Bonita Springs WC Boynton …" at bounding box center [294, 290] width 466 height 171
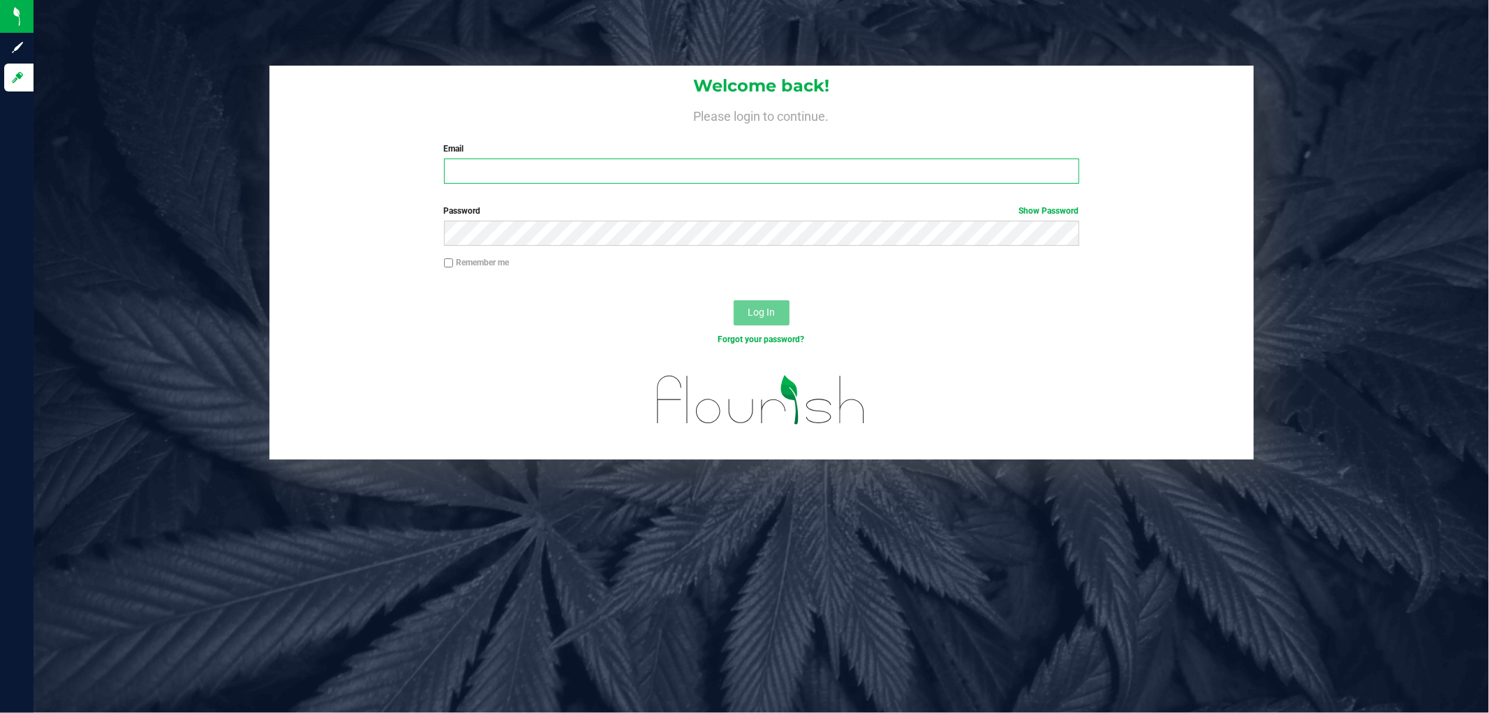
click at [619, 177] on input "Email" at bounding box center [761, 170] width 635 height 25
type input "[EMAIL_ADDRESS][DOMAIN_NAME]"
click at [734, 300] on button "Log In" at bounding box center [762, 312] width 56 height 25
